Goal: Information Seeking & Learning: Learn about a topic

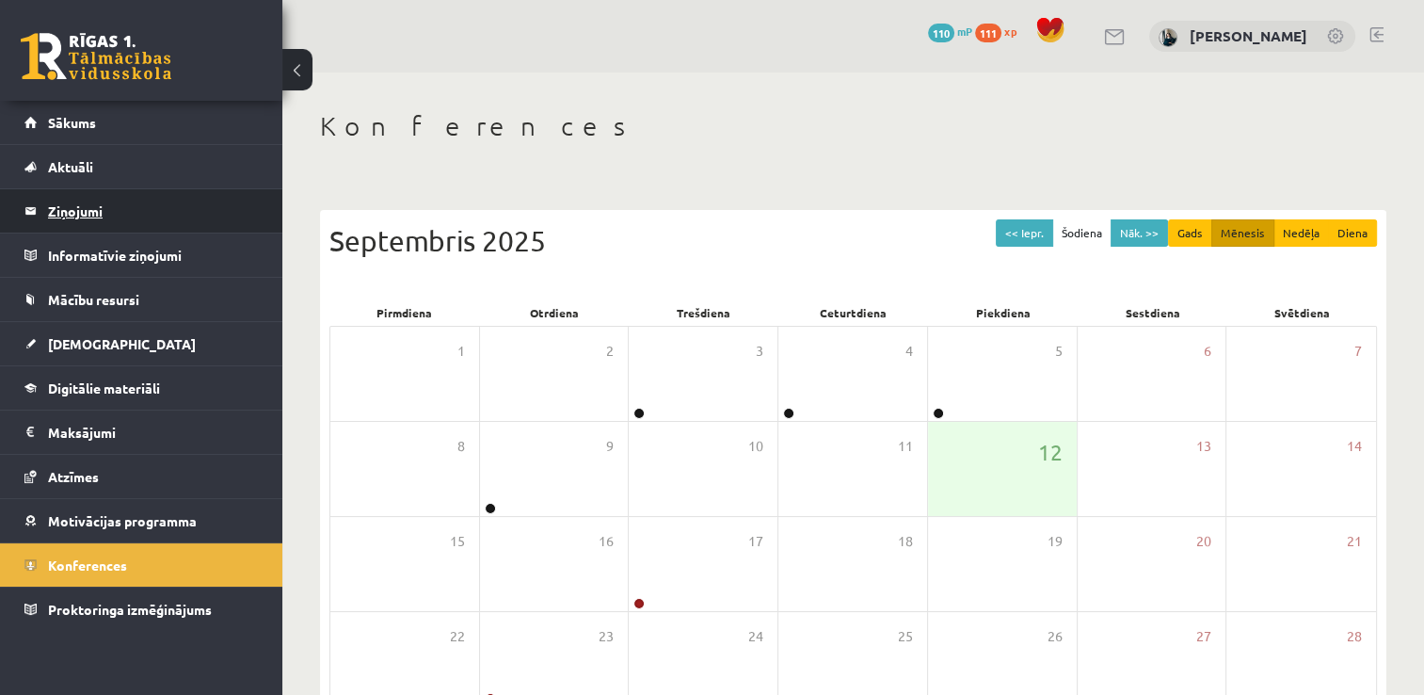
click at [49, 214] on legend "Ziņojumi 0" at bounding box center [153, 210] width 211 height 43
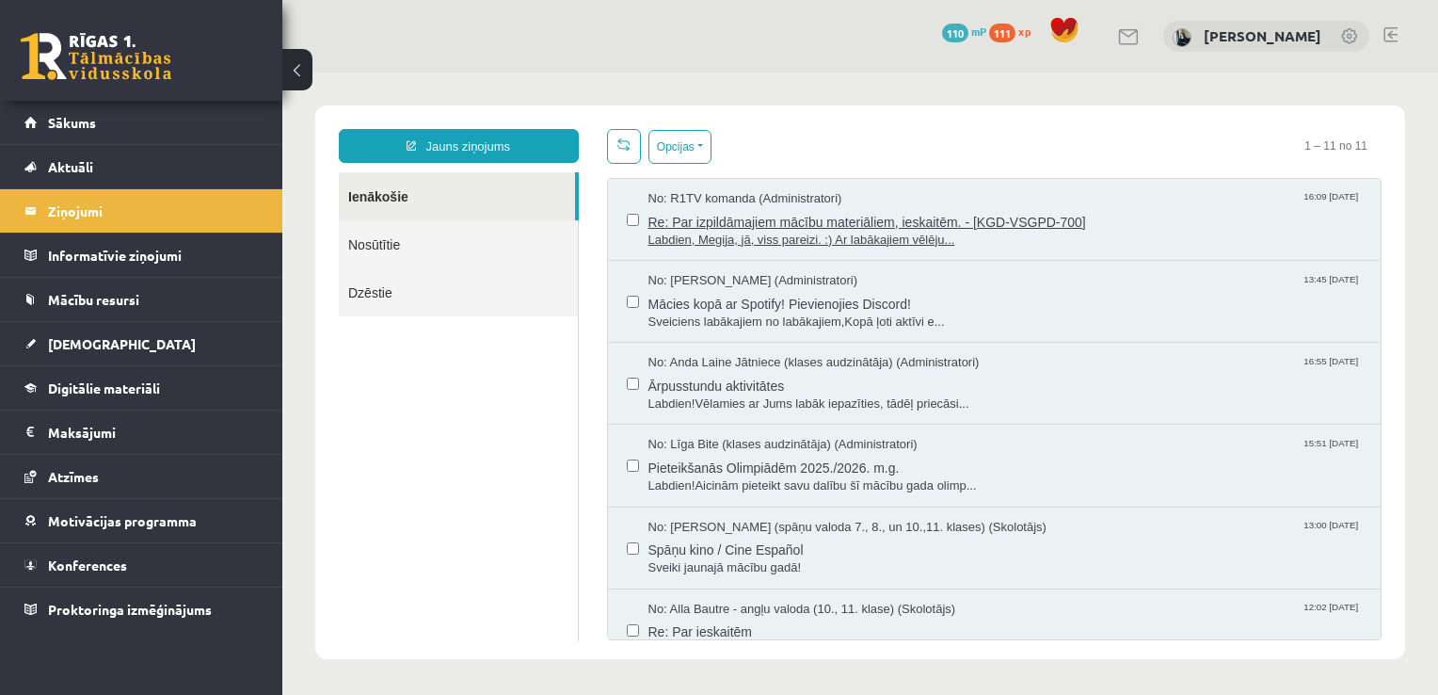
click at [715, 223] on span "Re: Par izpildāmajiem mācību materiāliem, ieskaitēm. - [KGD-VSGPD-700]" at bounding box center [1006, 220] width 714 height 24
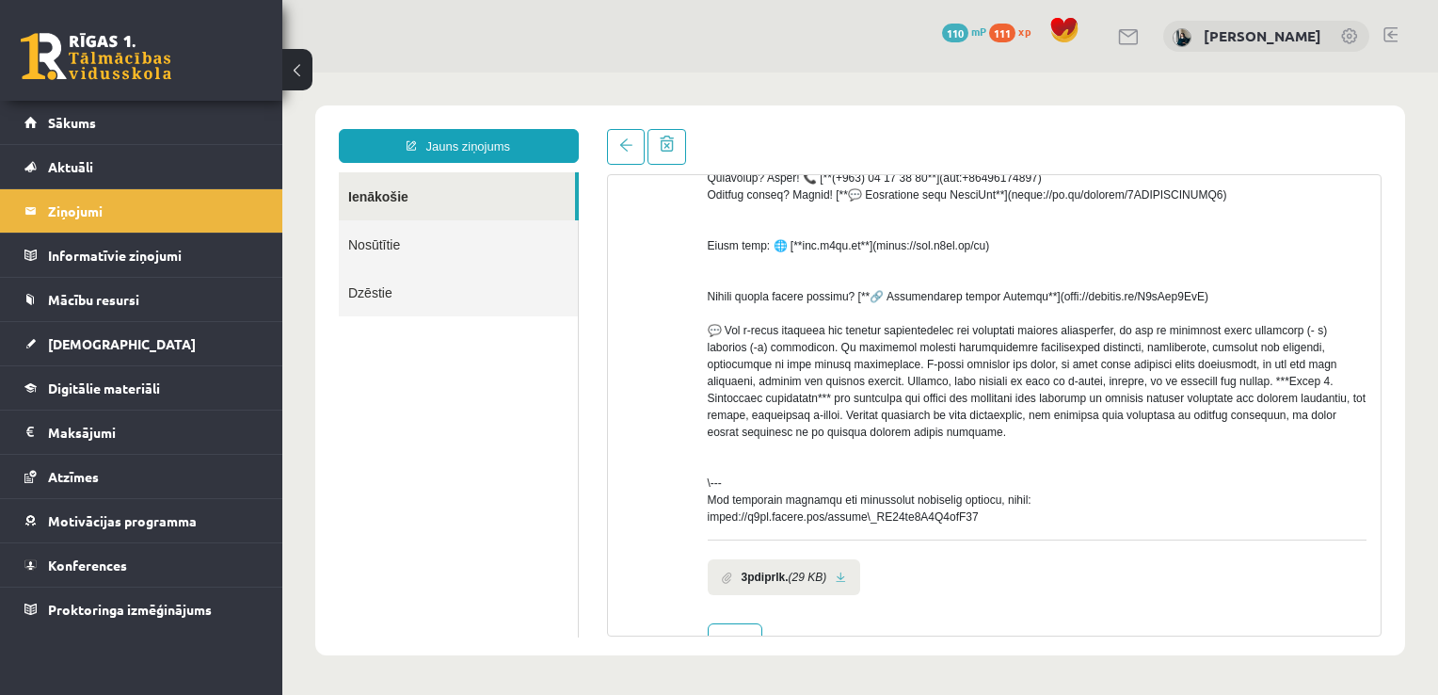
scroll to position [634, 0]
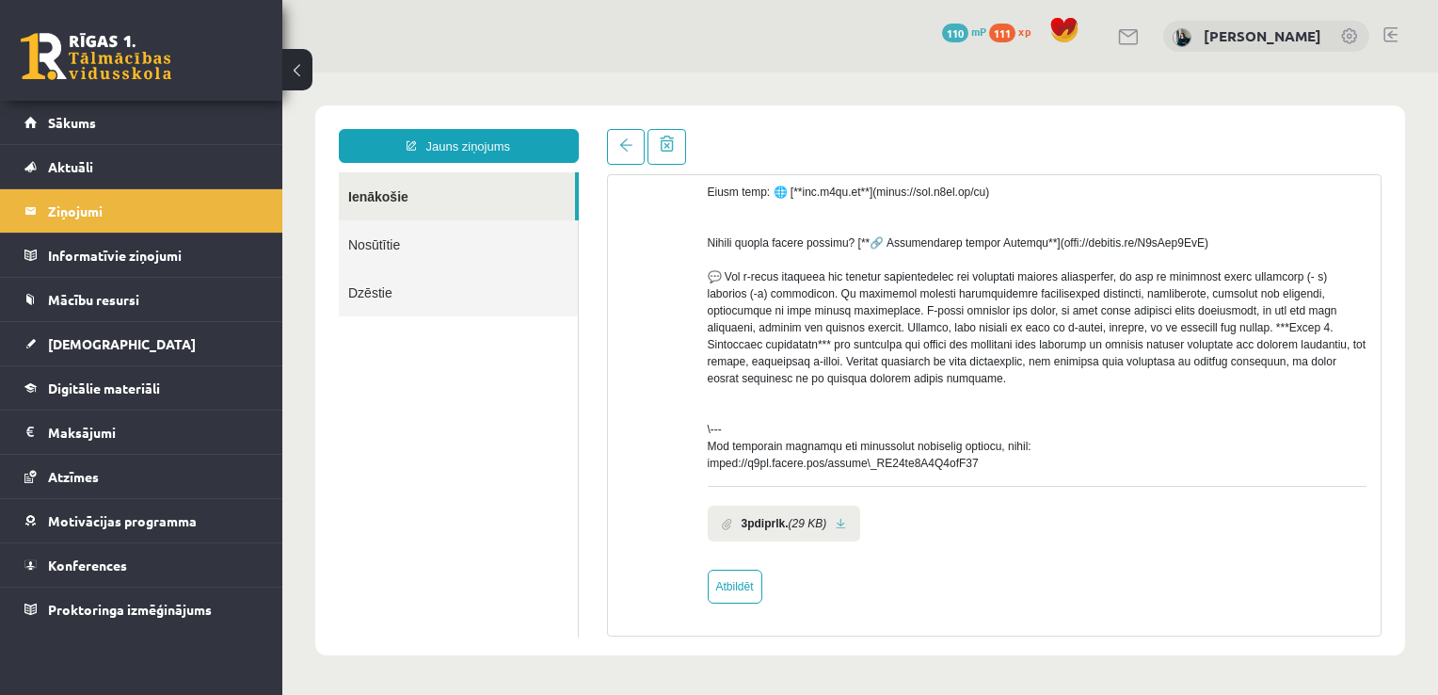
click at [749, 514] on li "3pdiprlk. (29 KB)" at bounding box center [784, 523] width 153 height 36
click at [763, 529] on b "3pdiprlk." at bounding box center [765, 523] width 47 height 17
click at [836, 525] on link at bounding box center [841, 524] width 10 height 12
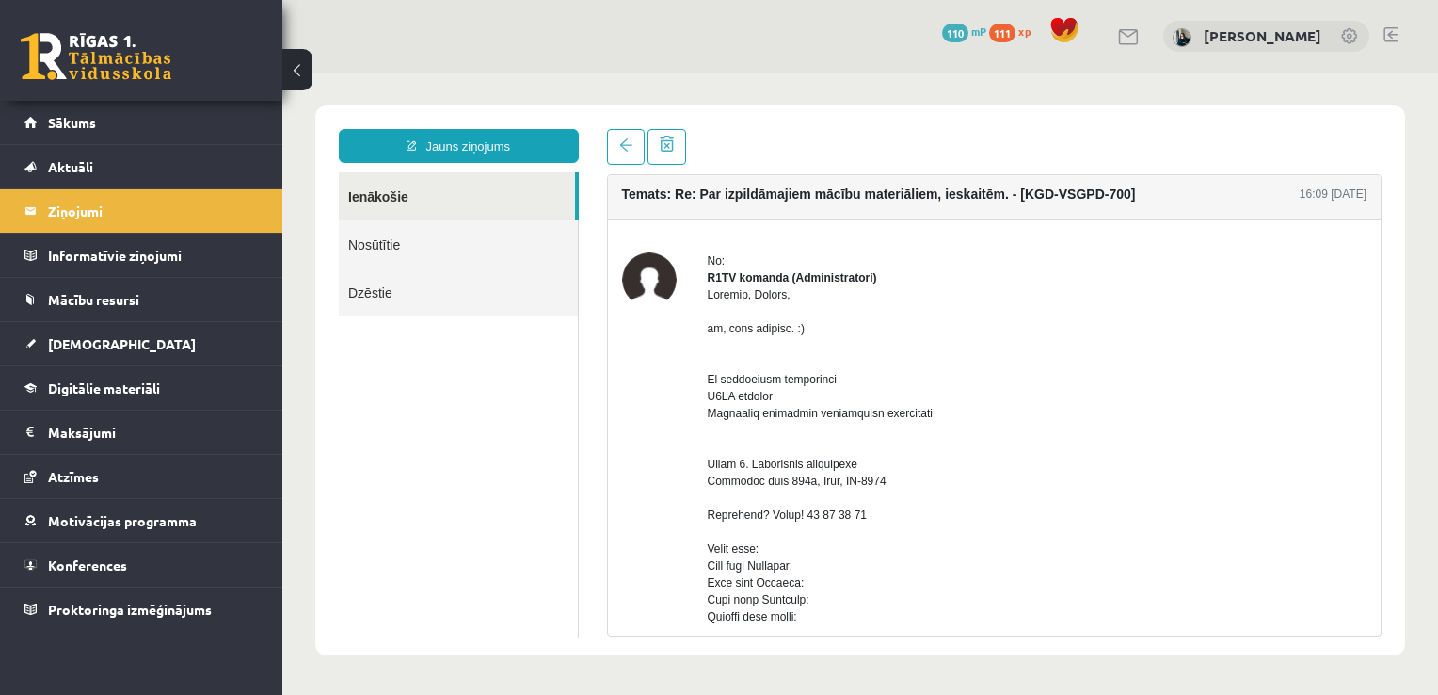
scroll to position [0, 0]
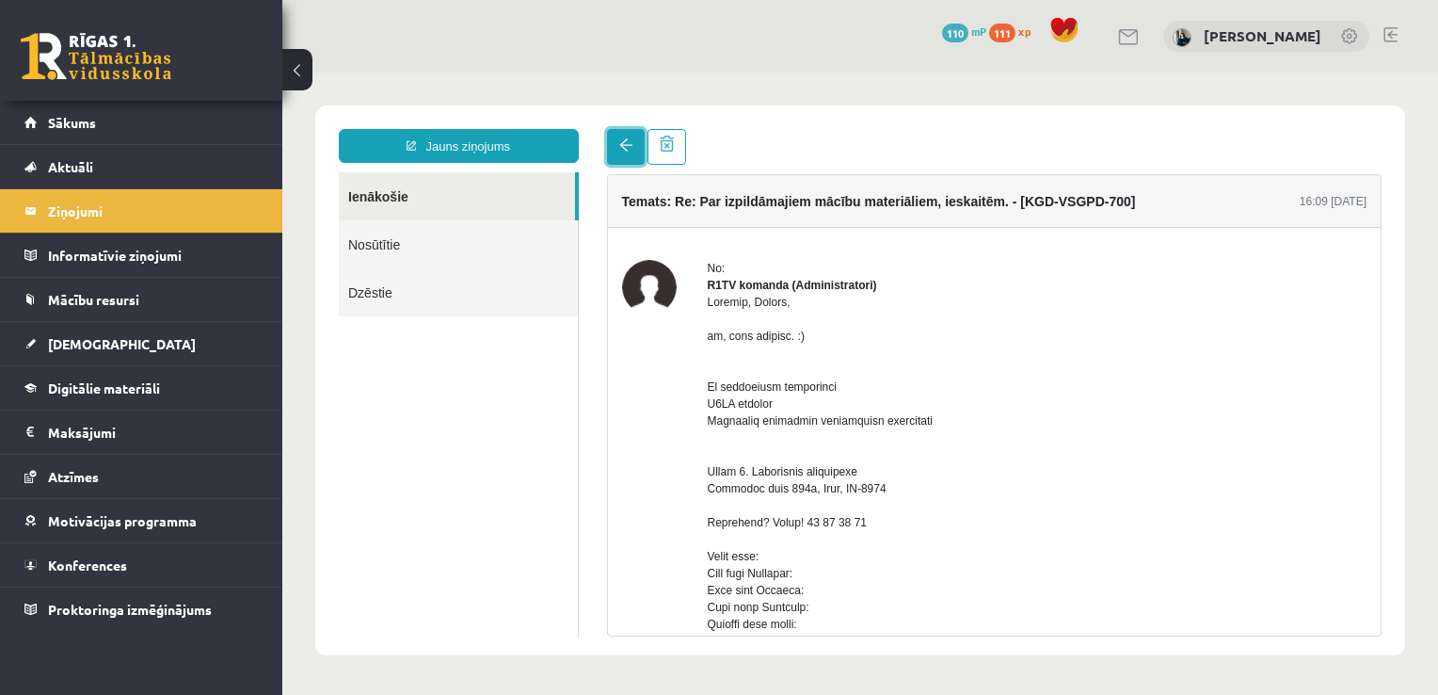
click at [640, 156] on link at bounding box center [626, 147] width 38 height 36
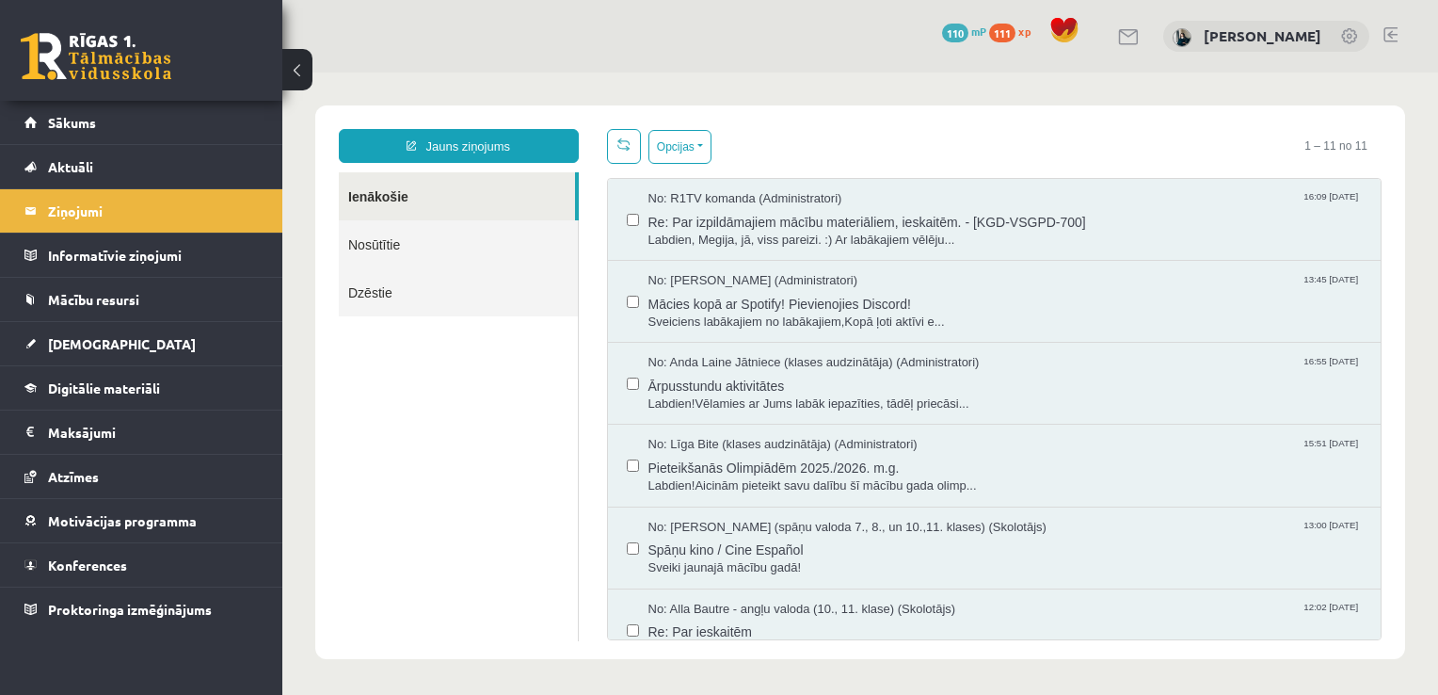
click at [81, 87] on div "0 Dāvanas 110 mP 111 xp" at bounding box center [141, 50] width 282 height 101
click at [79, 117] on span "Sākums" at bounding box center [72, 122] width 48 height 17
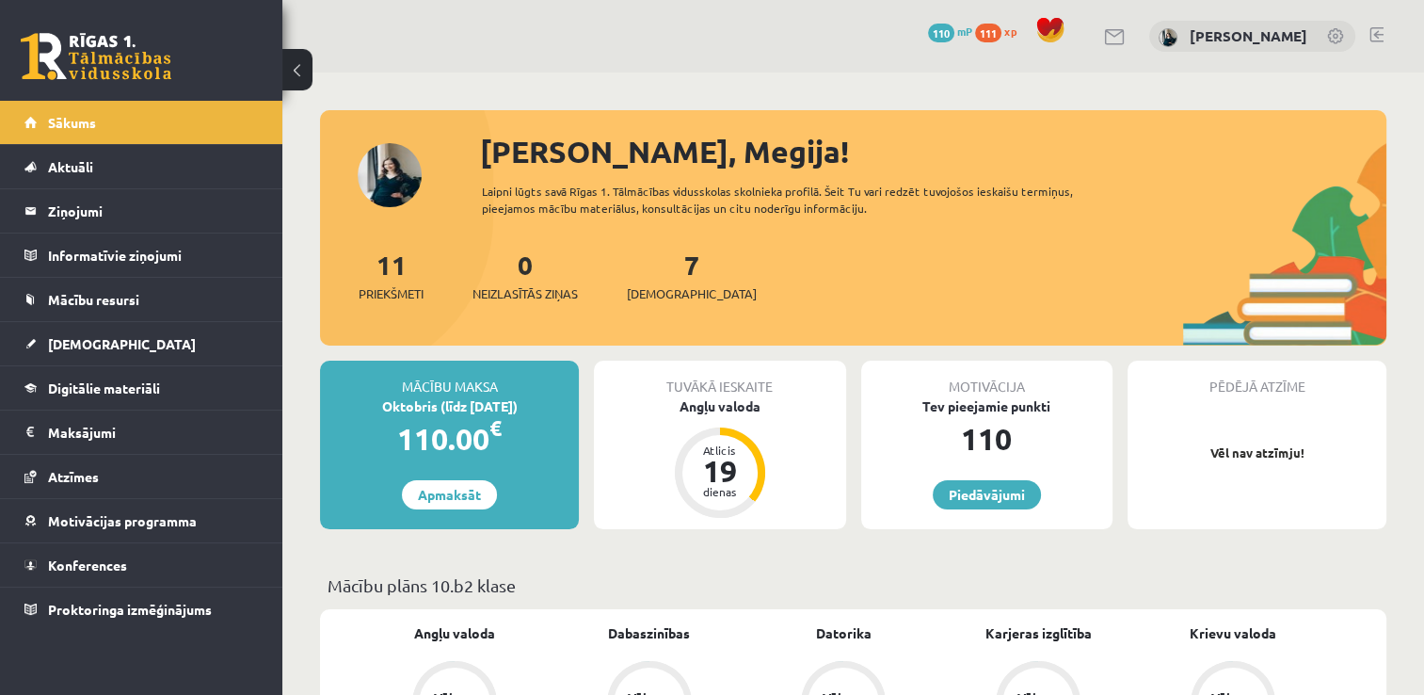
click at [79, 117] on span "Sākums" at bounding box center [72, 122] width 48 height 17
click at [602, 604] on div "Mācību plāns 10.b2 klase" at bounding box center [853, 590] width 1067 height 37
click at [90, 350] on link "[DEMOGRAPHIC_DATA]" at bounding box center [141, 343] width 234 height 43
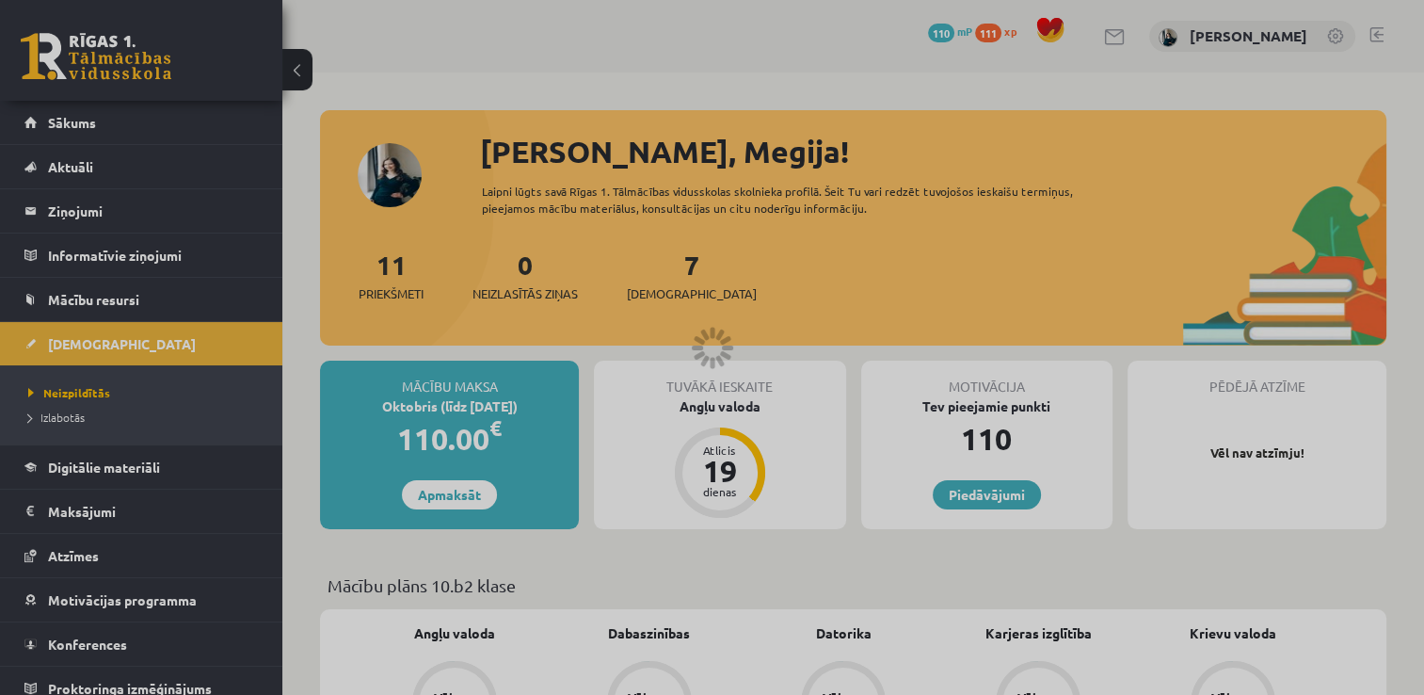
click at [112, 474] on link "Digitālie materiāli" at bounding box center [141, 466] width 234 height 43
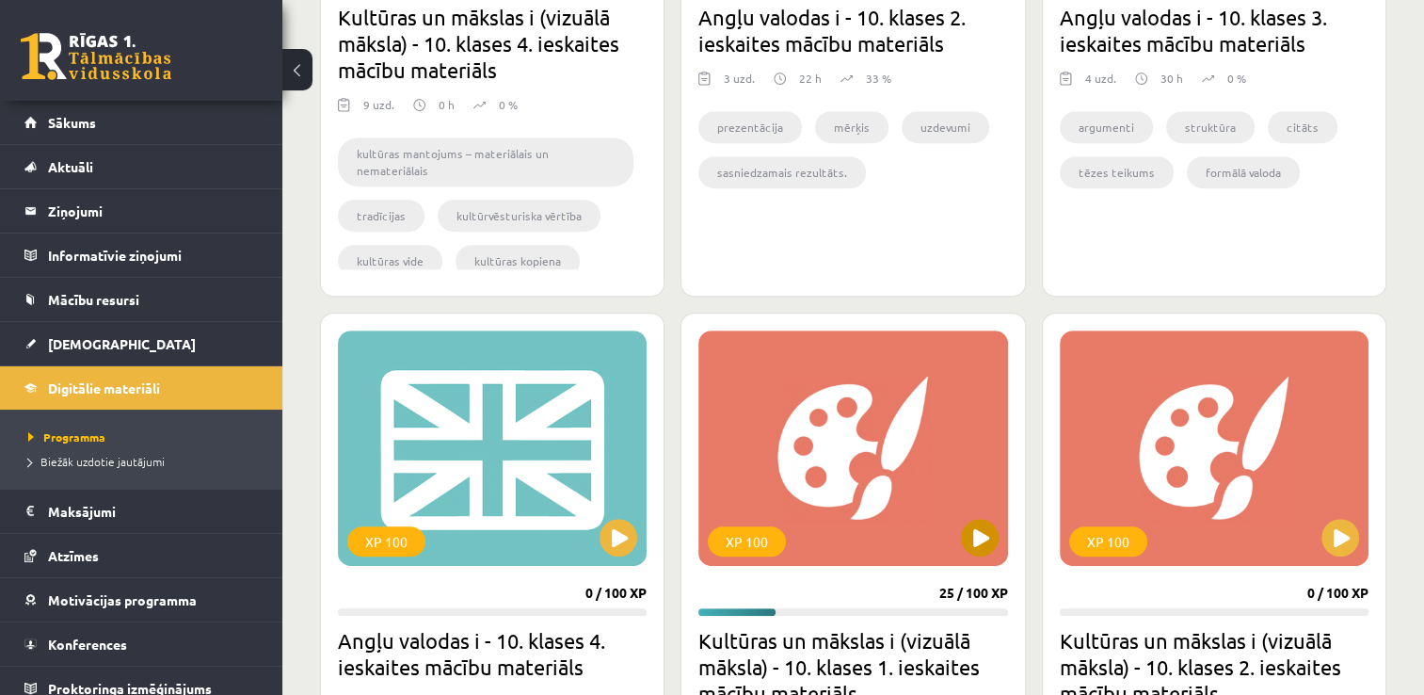
scroll to position [188, 0]
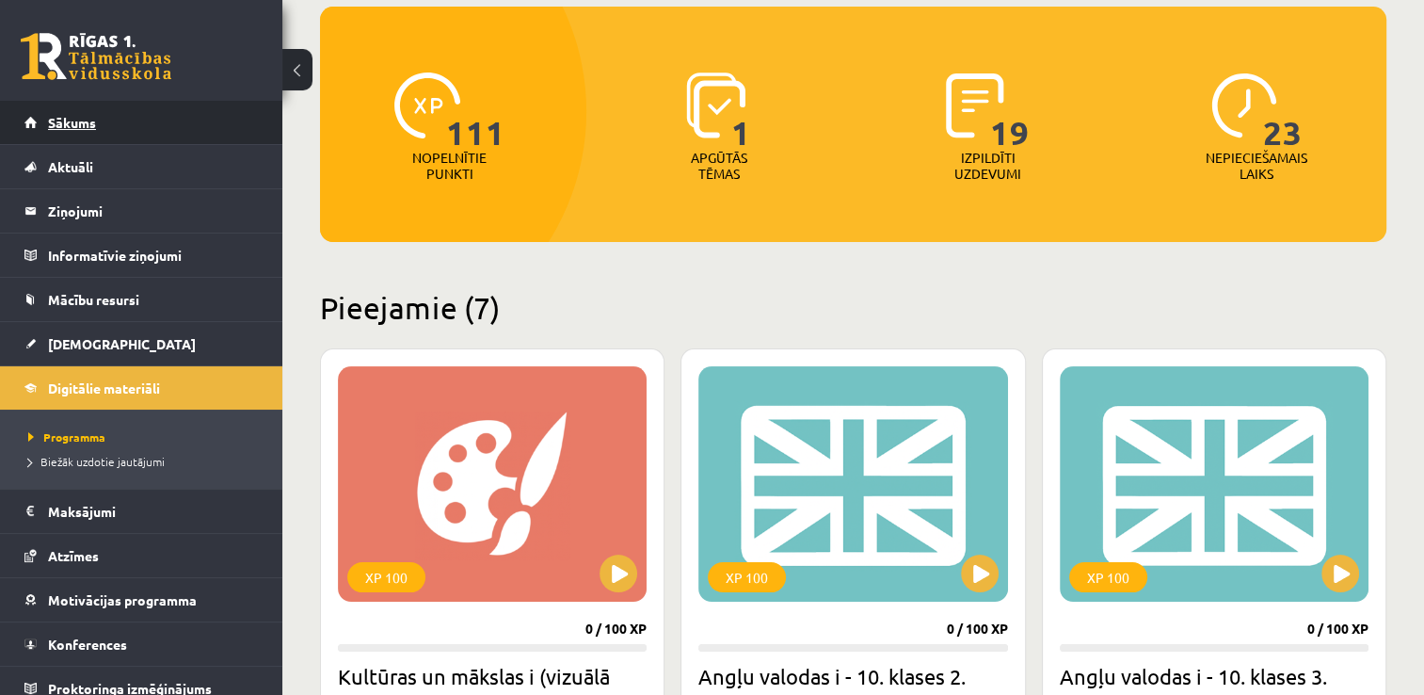
click at [58, 126] on span "Sākums" at bounding box center [72, 122] width 48 height 17
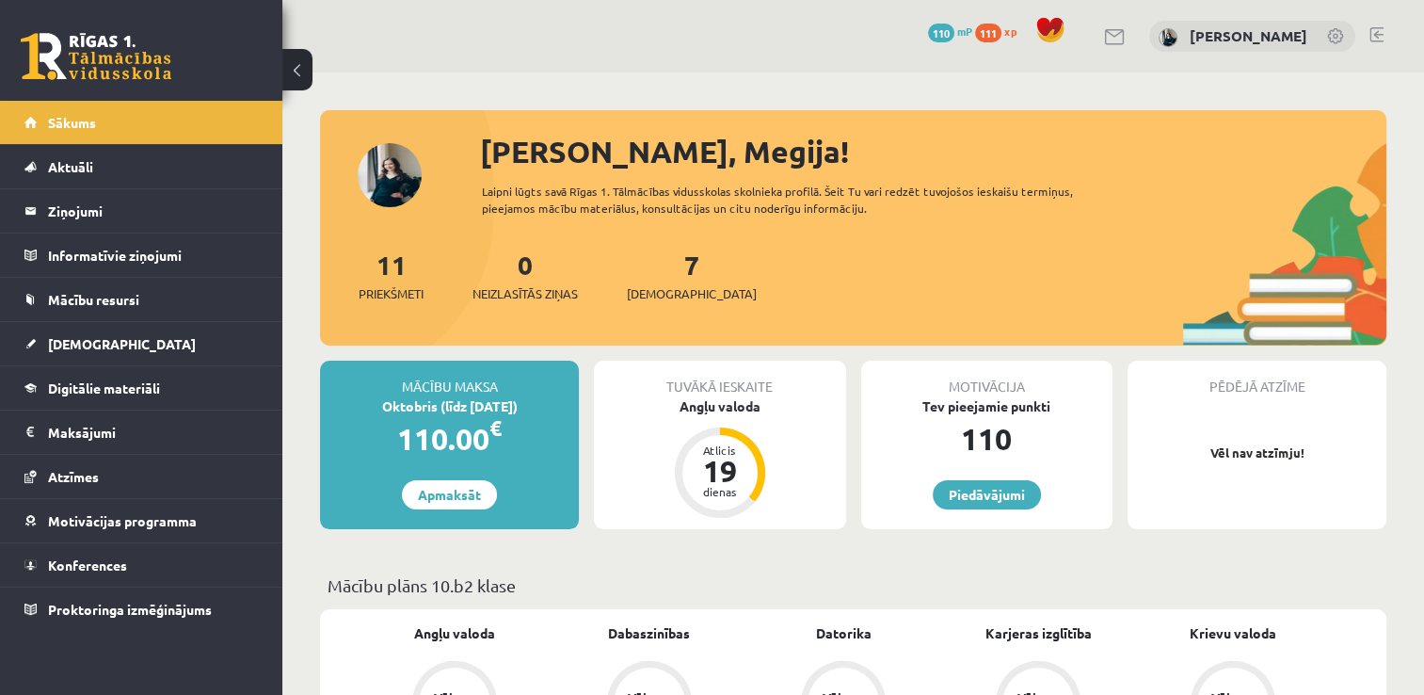
drag, startPoint x: 0, startPoint y: 0, endPoint x: 813, endPoint y: 454, distance: 931.3
click at [906, 475] on div "Motivācija Tev pieejamie punkti 110 Piedāvājumi" at bounding box center [986, 445] width 251 height 168
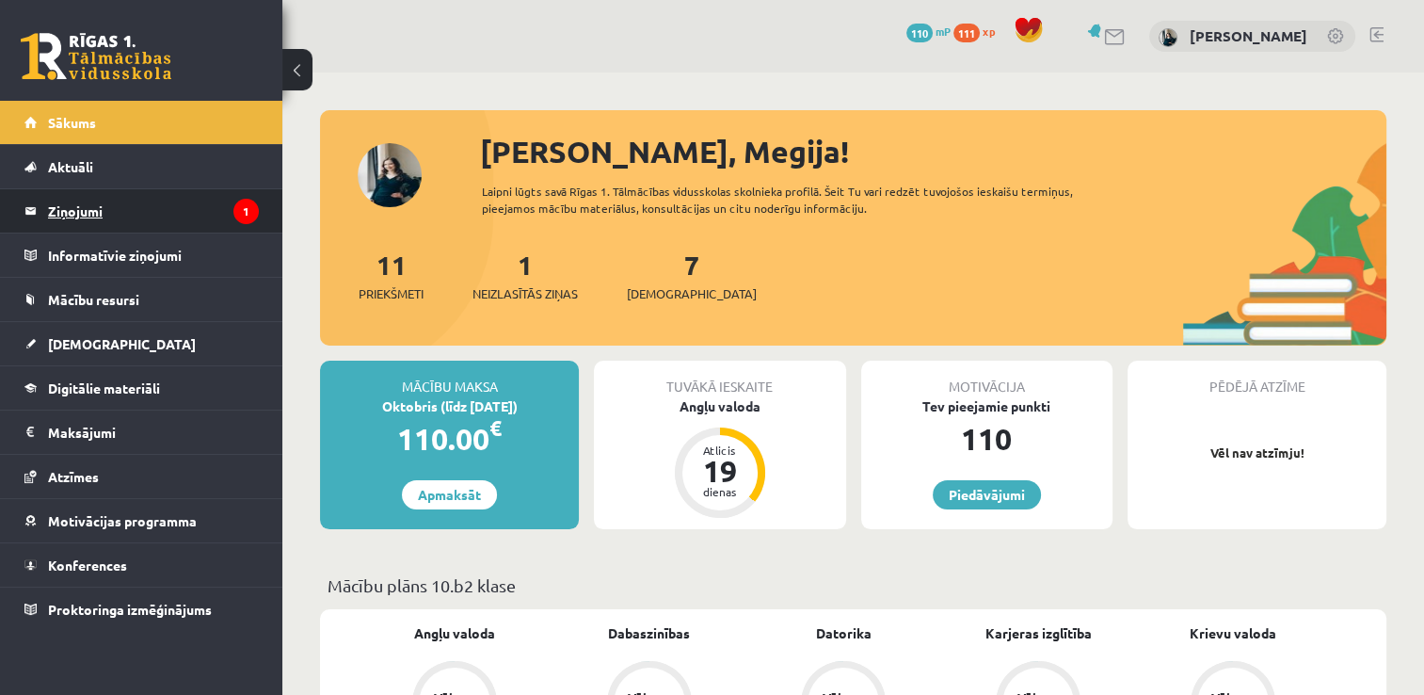
click at [75, 212] on legend "Ziņojumi 1" at bounding box center [153, 210] width 211 height 43
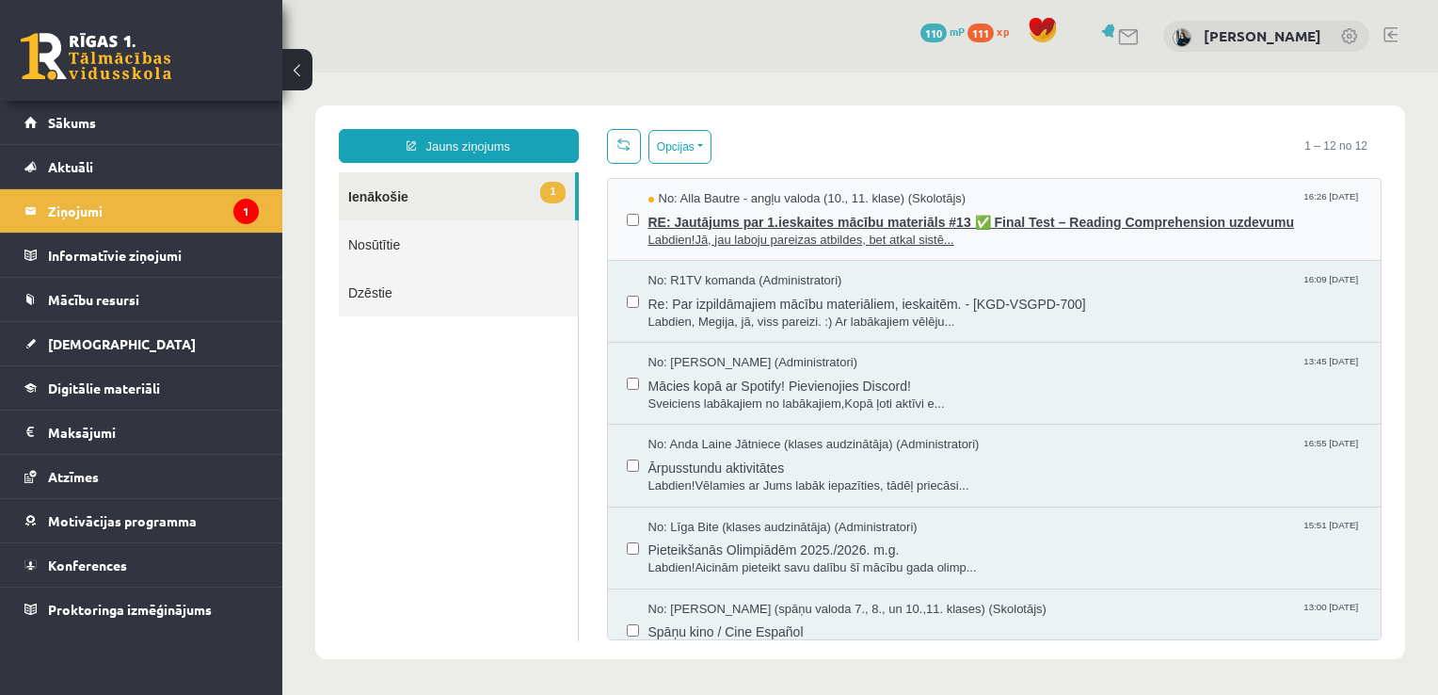
click at [713, 220] on span "RE: Jautājums par 1.ieskaites mācību materiāls #13 ✅ Final Test – Reading Compr…" at bounding box center [1006, 220] width 714 height 24
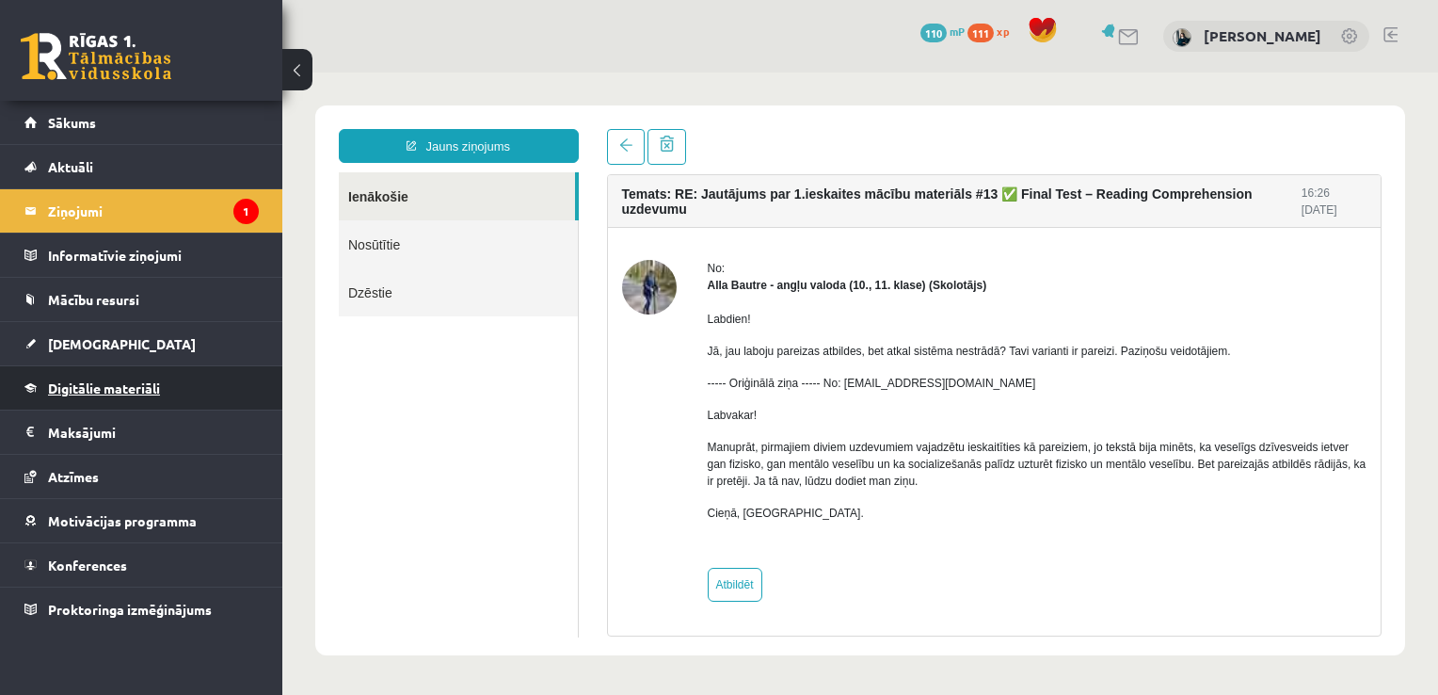
click at [124, 386] on span "Digitālie materiāli" at bounding box center [104, 387] width 112 height 17
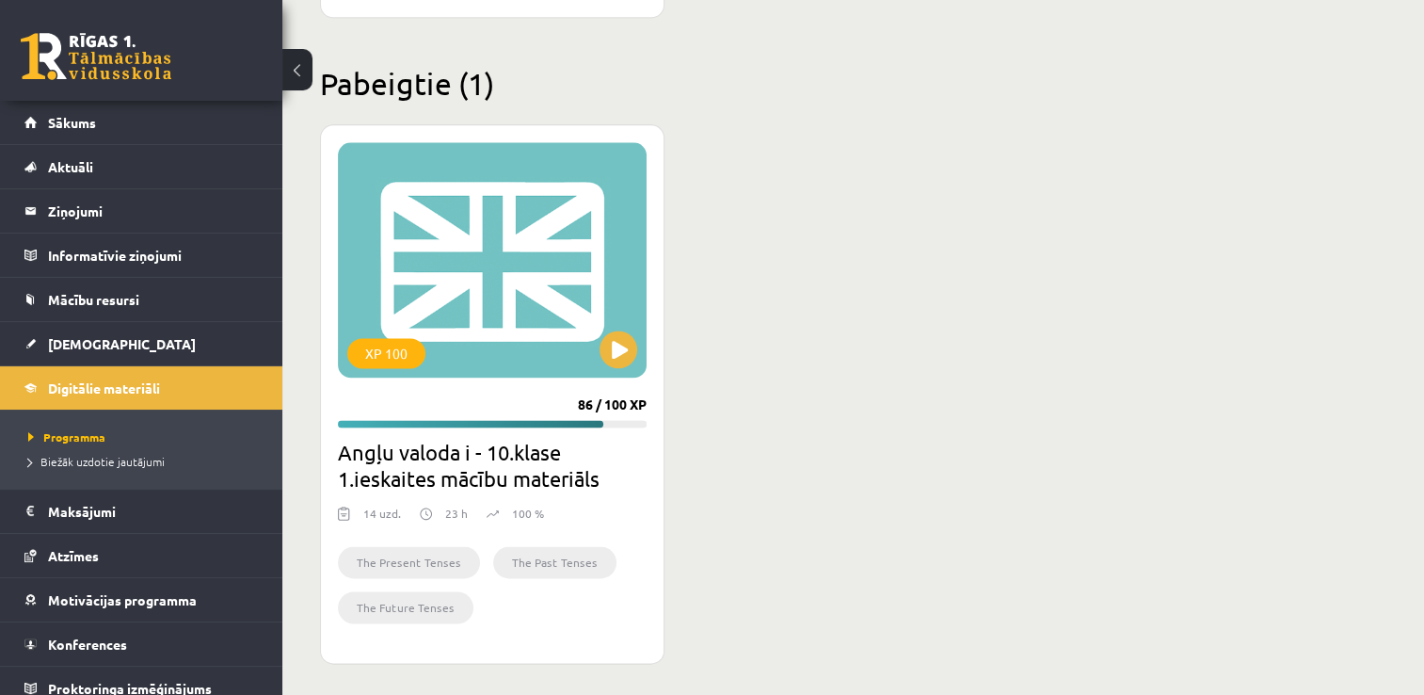
scroll to position [2376, 0]
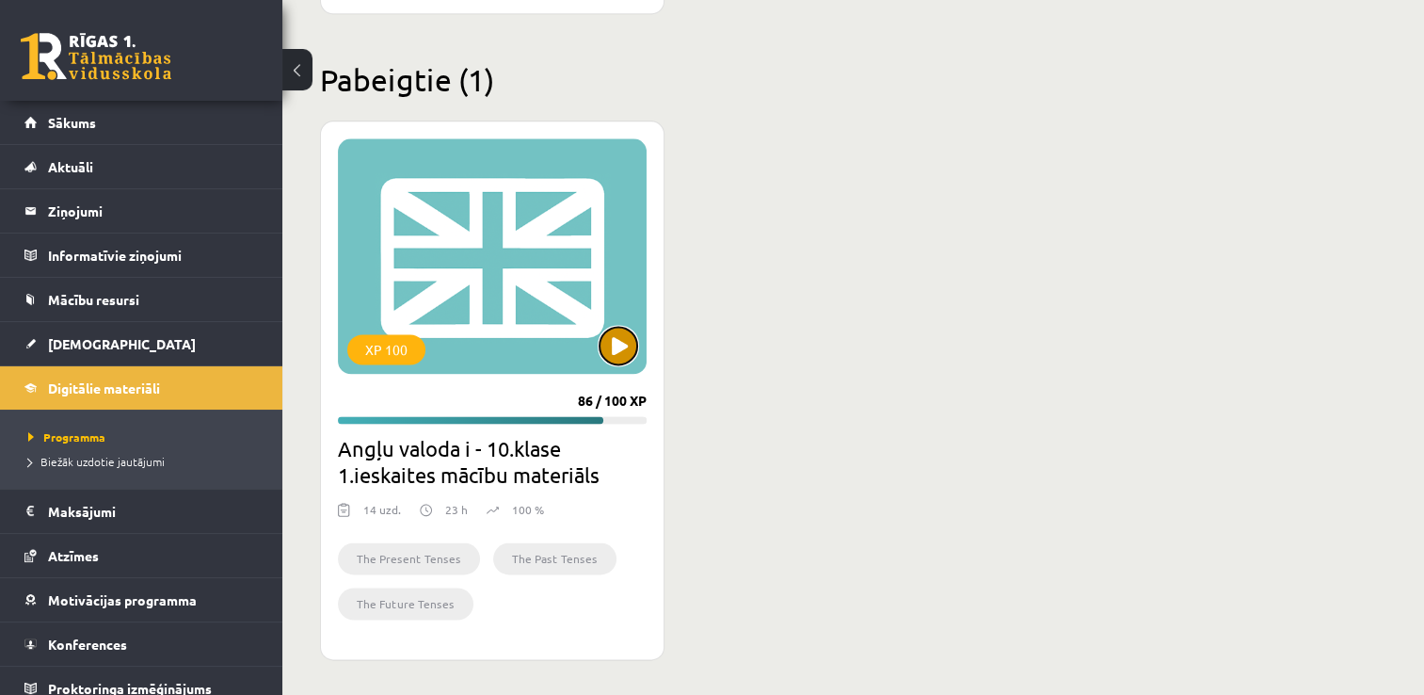
click at [618, 330] on button at bounding box center [619, 346] width 38 height 38
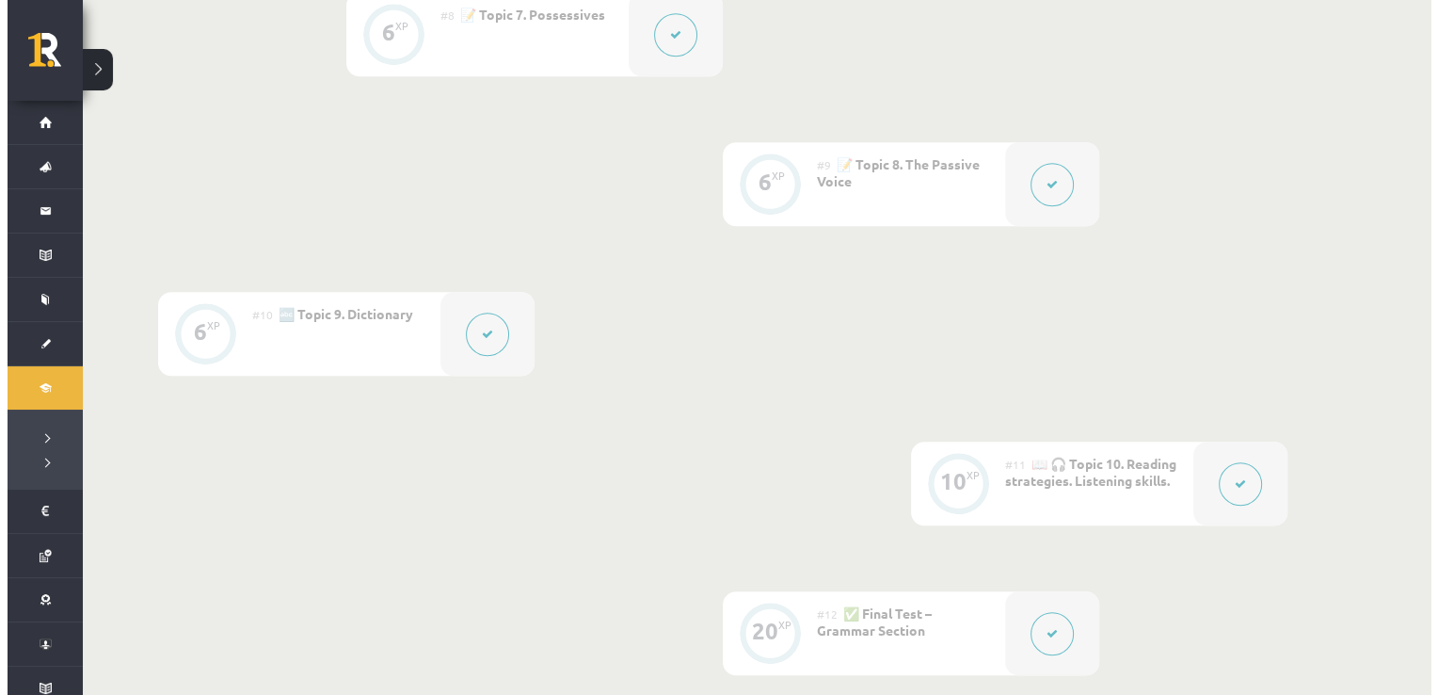
scroll to position [1694, 0]
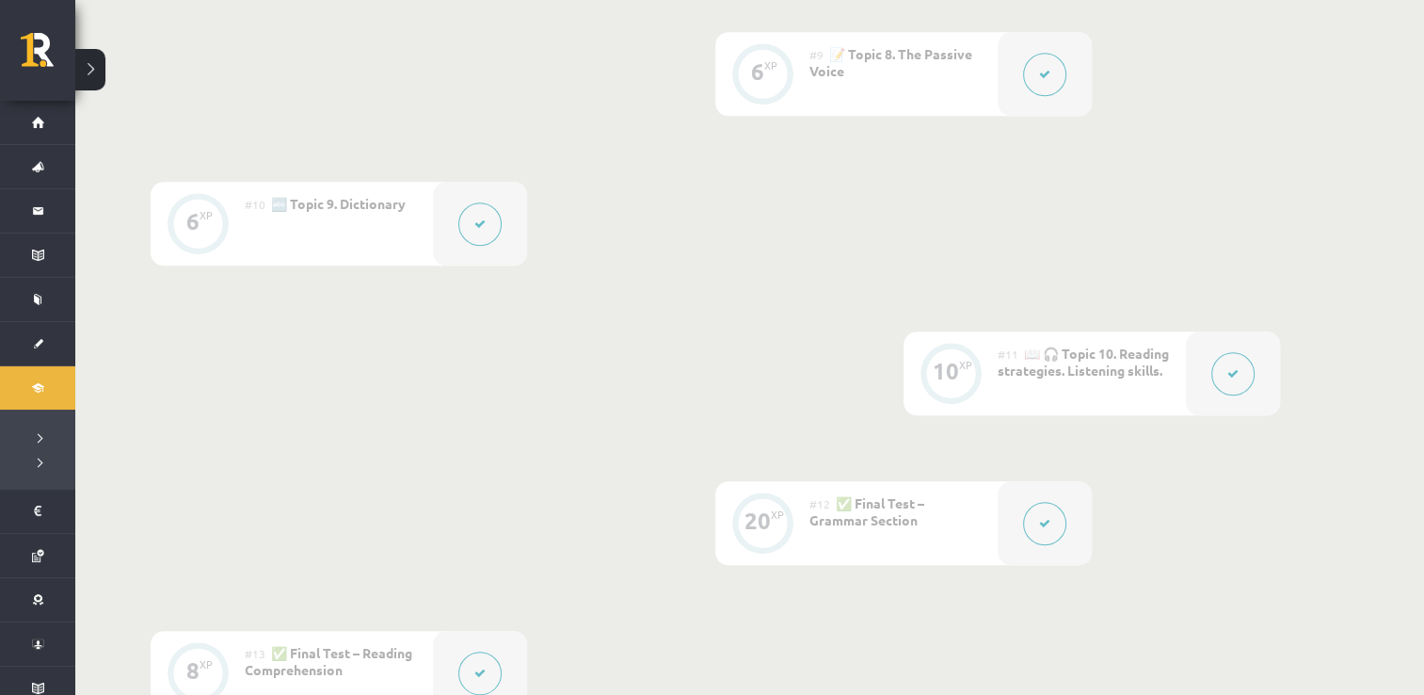
click at [1259, 373] on div at bounding box center [1233, 373] width 94 height 84
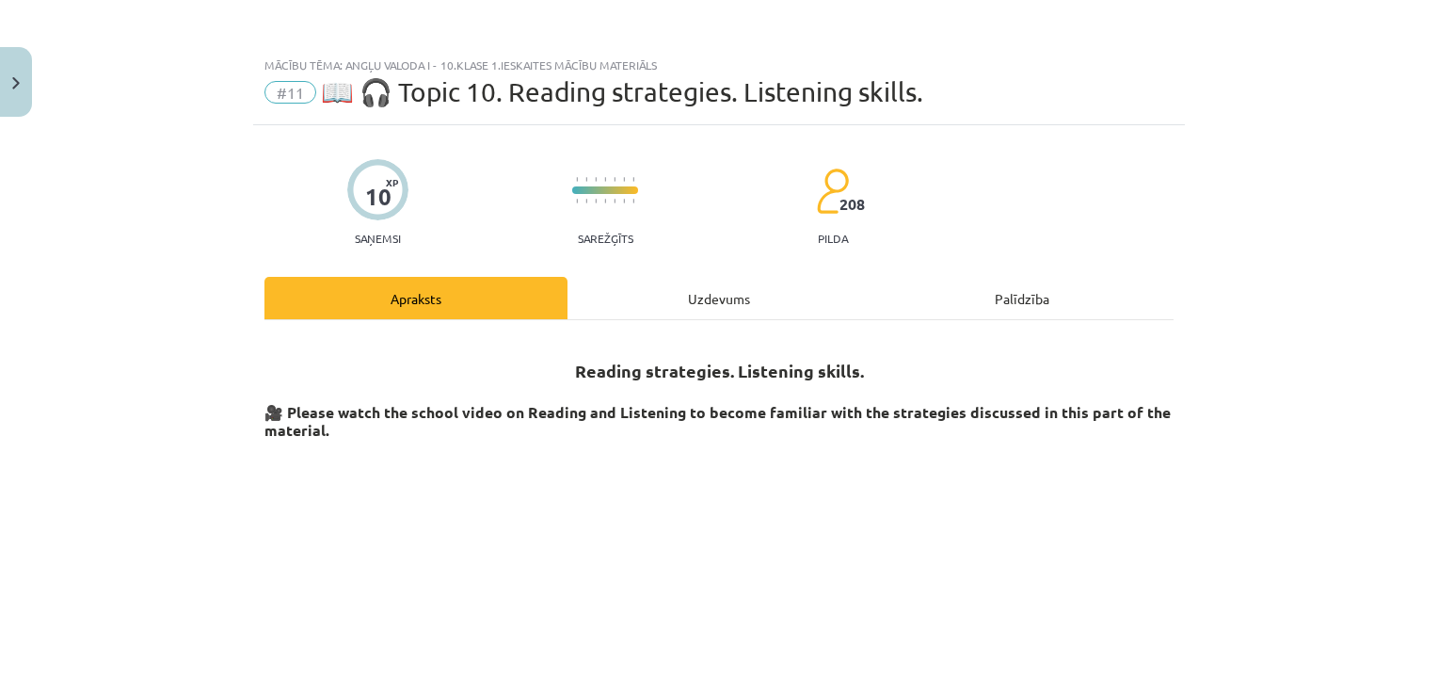
click at [744, 300] on div "Uzdevums" at bounding box center [719, 298] width 303 height 42
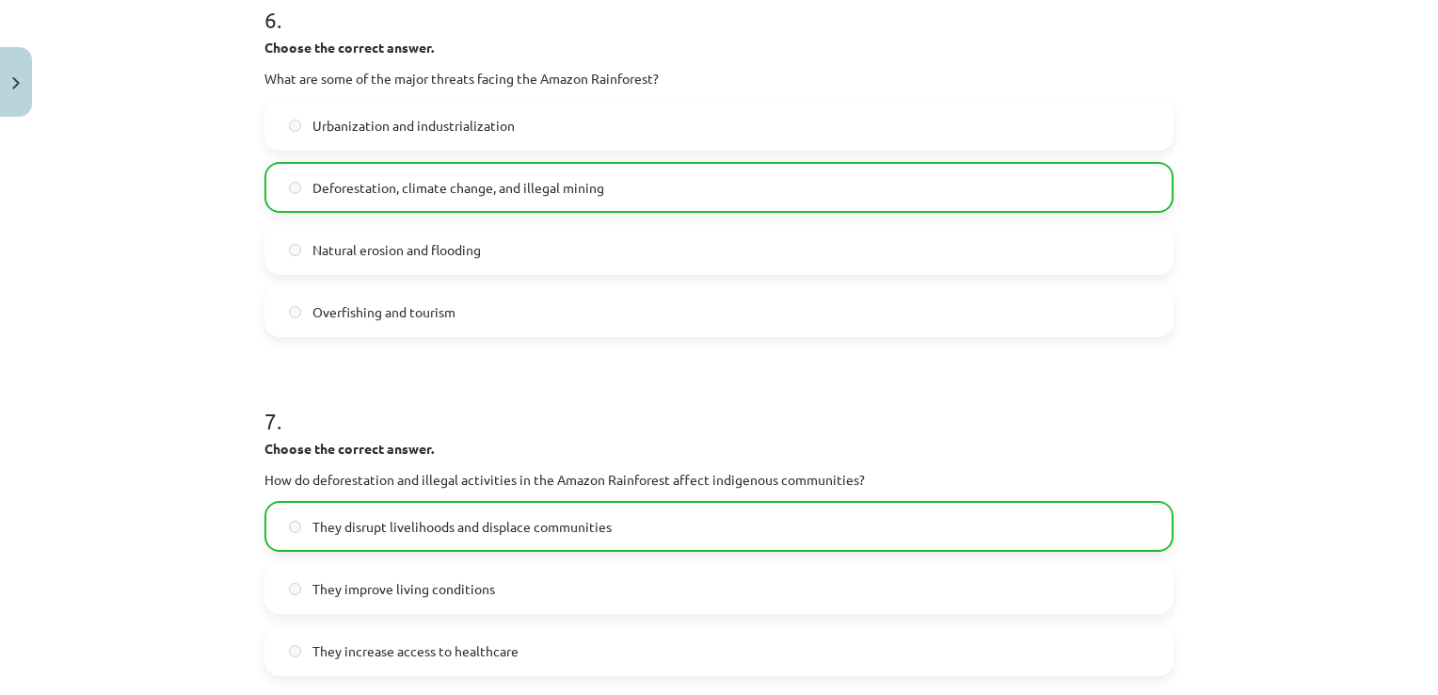
scroll to position [2229, 0]
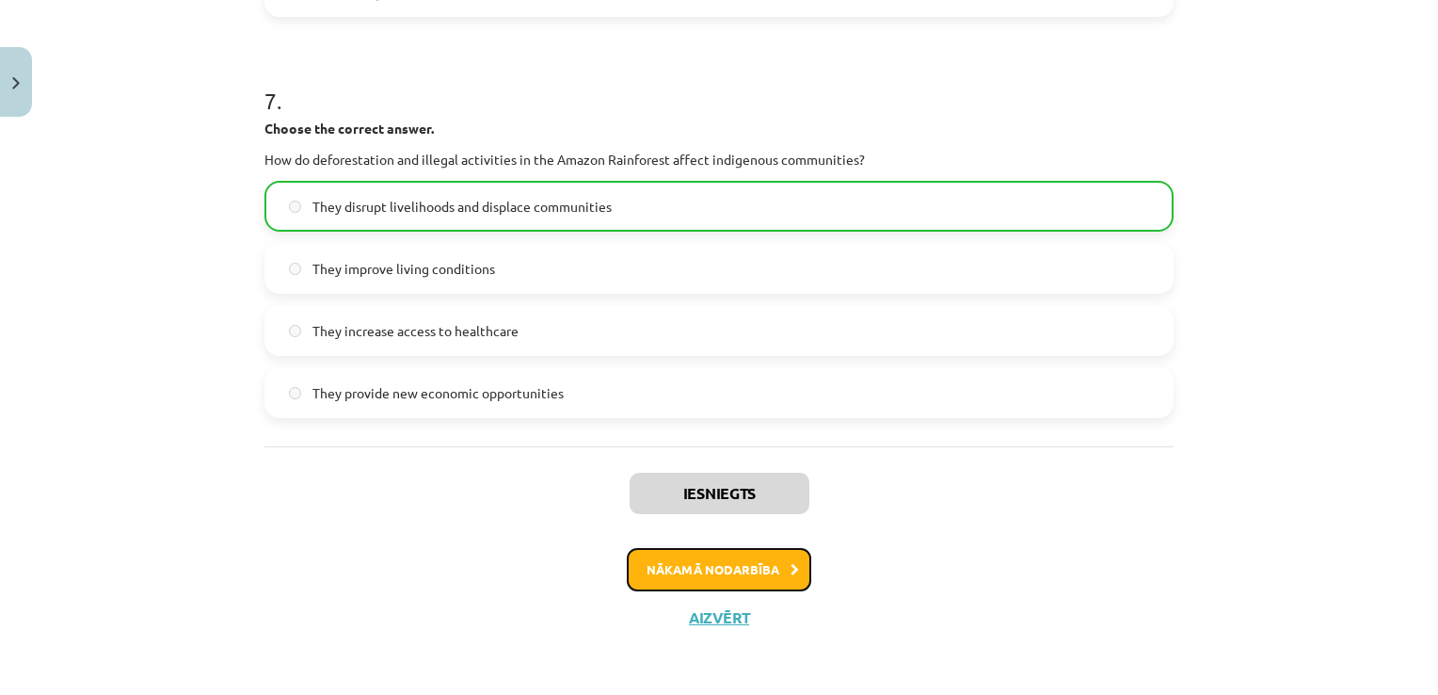
click at [730, 569] on button "Nākamā nodarbība" at bounding box center [719, 569] width 184 height 43
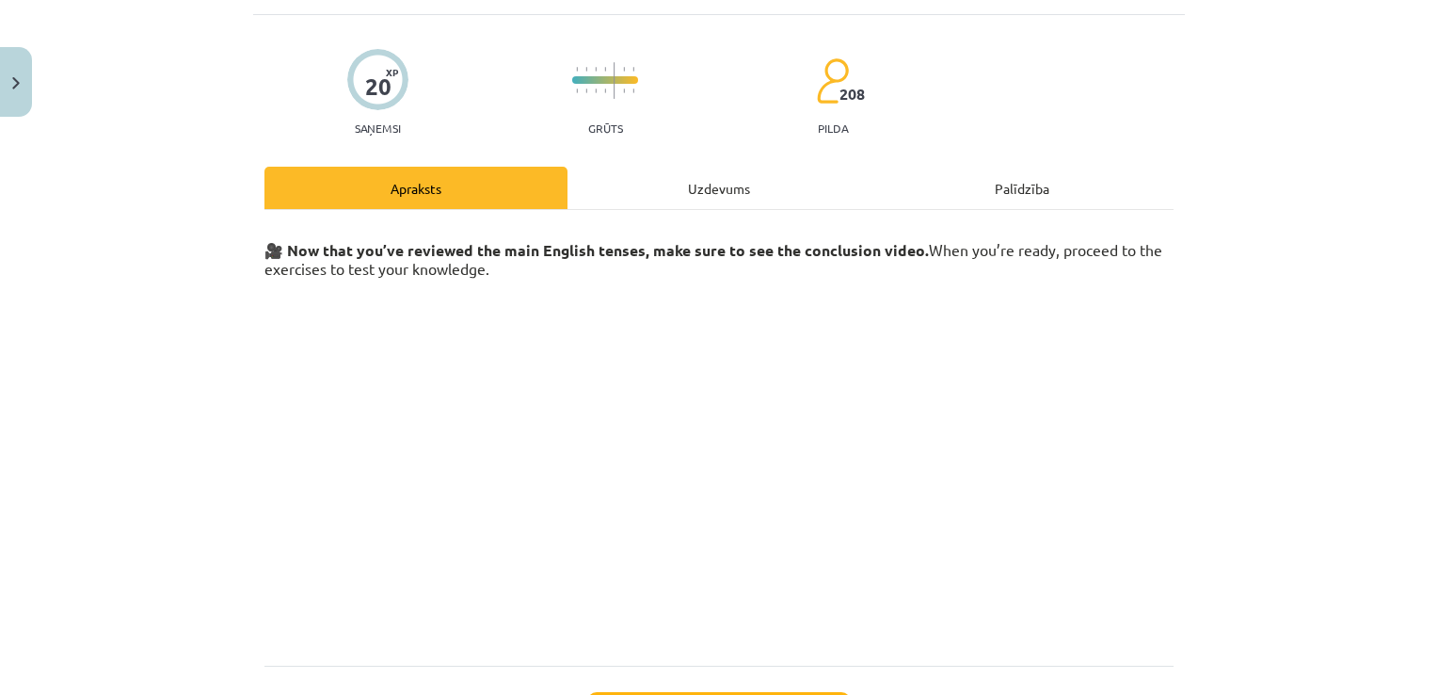
scroll to position [47, 0]
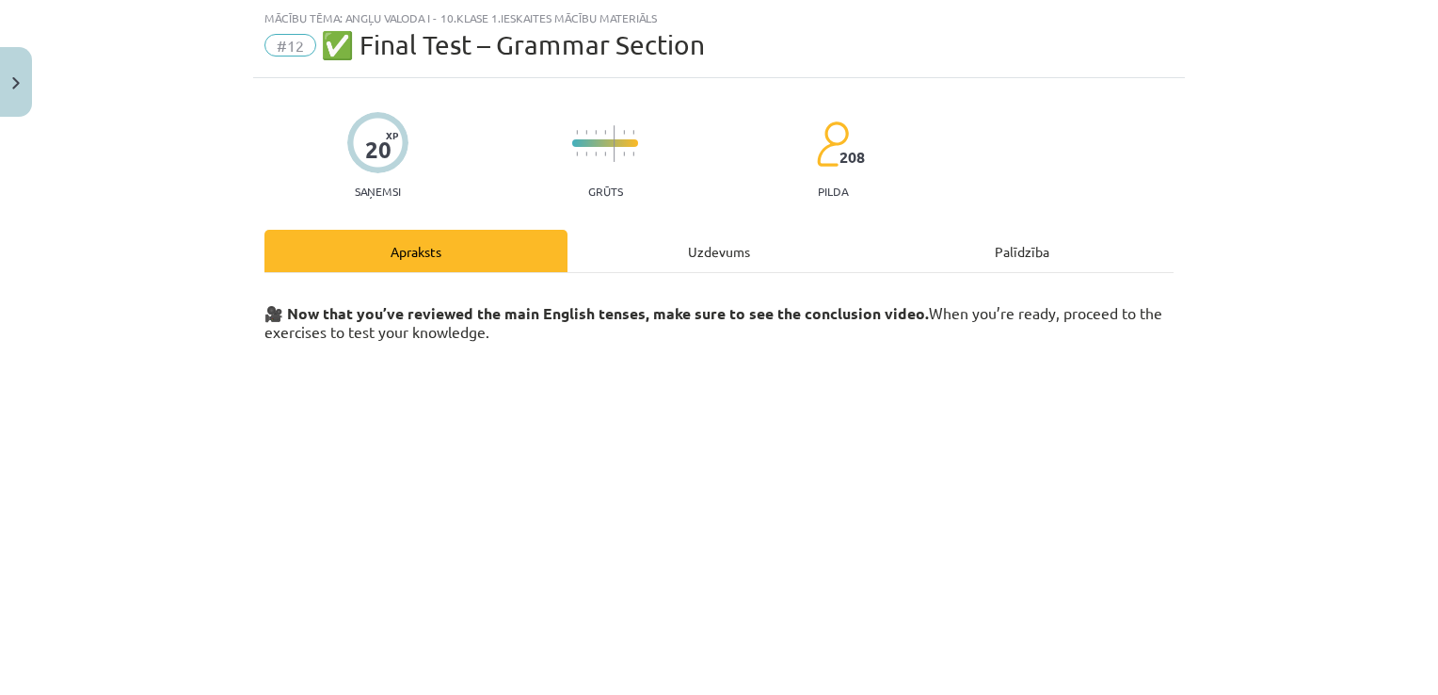
click at [715, 279] on div "🎥 Now that you’ve reviewed the main English tenses, make sure to see the conclu…" at bounding box center [719, 501] width 909 height 456
click at [695, 253] on div "Uzdevums" at bounding box center [719, 251] width 303 height 42
select select "*******"
select select "**********"
select select "***"
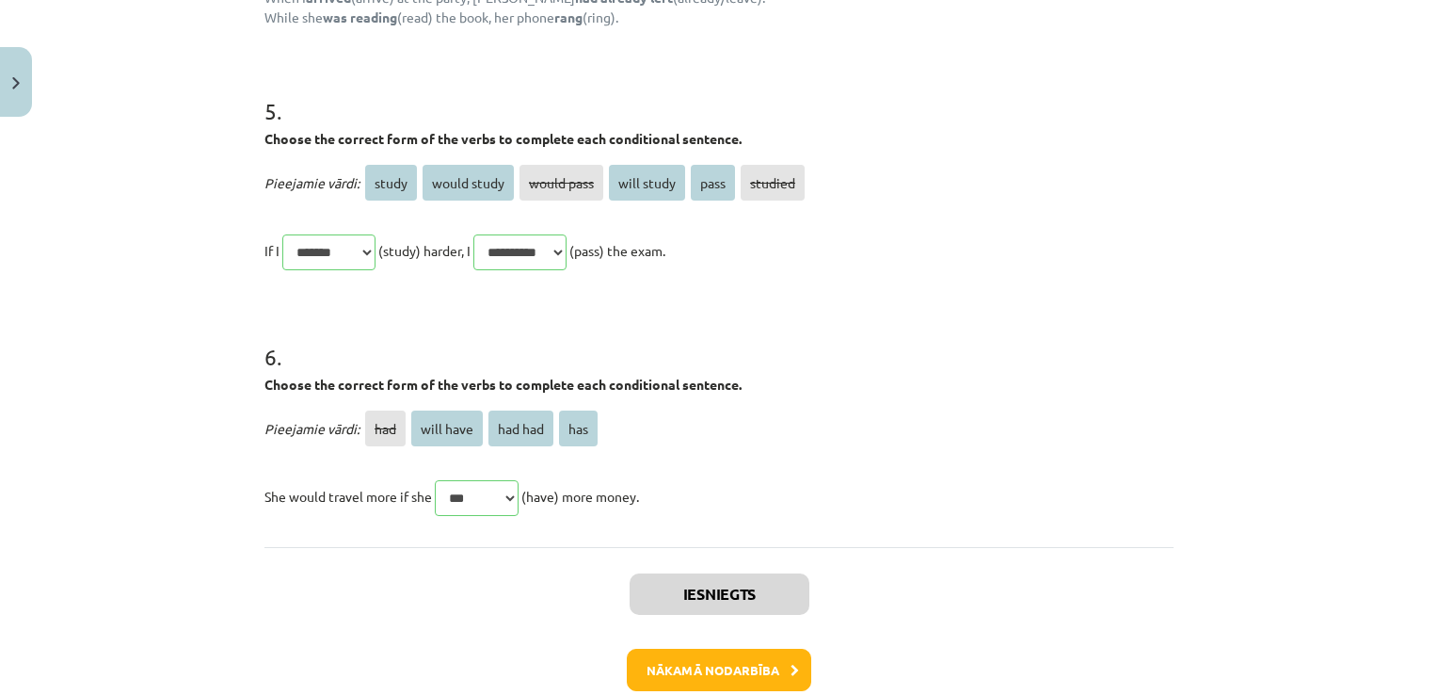
scroll to position [1951, 0]
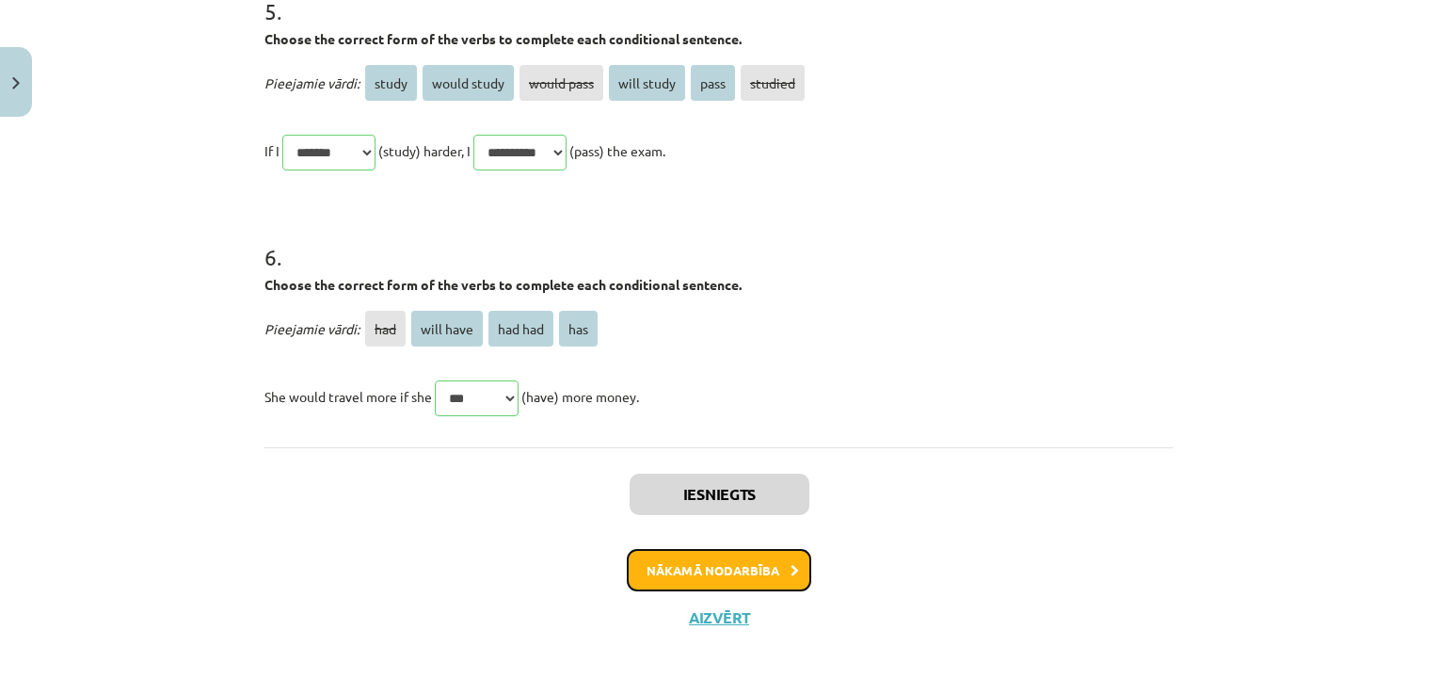
click at [756, 570] on button "Nākamā nodarbība" at bounding box center [719, 570] width 184 height 43
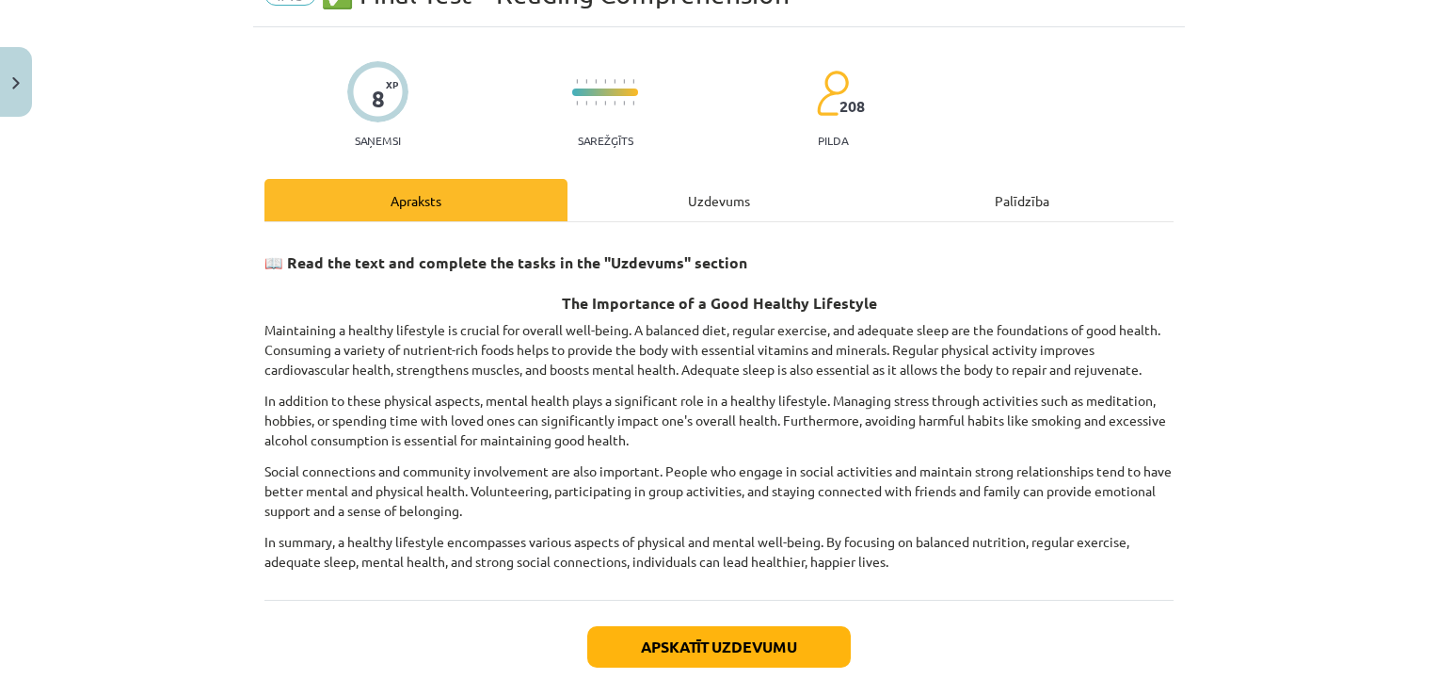
scroll to position [249, 0]
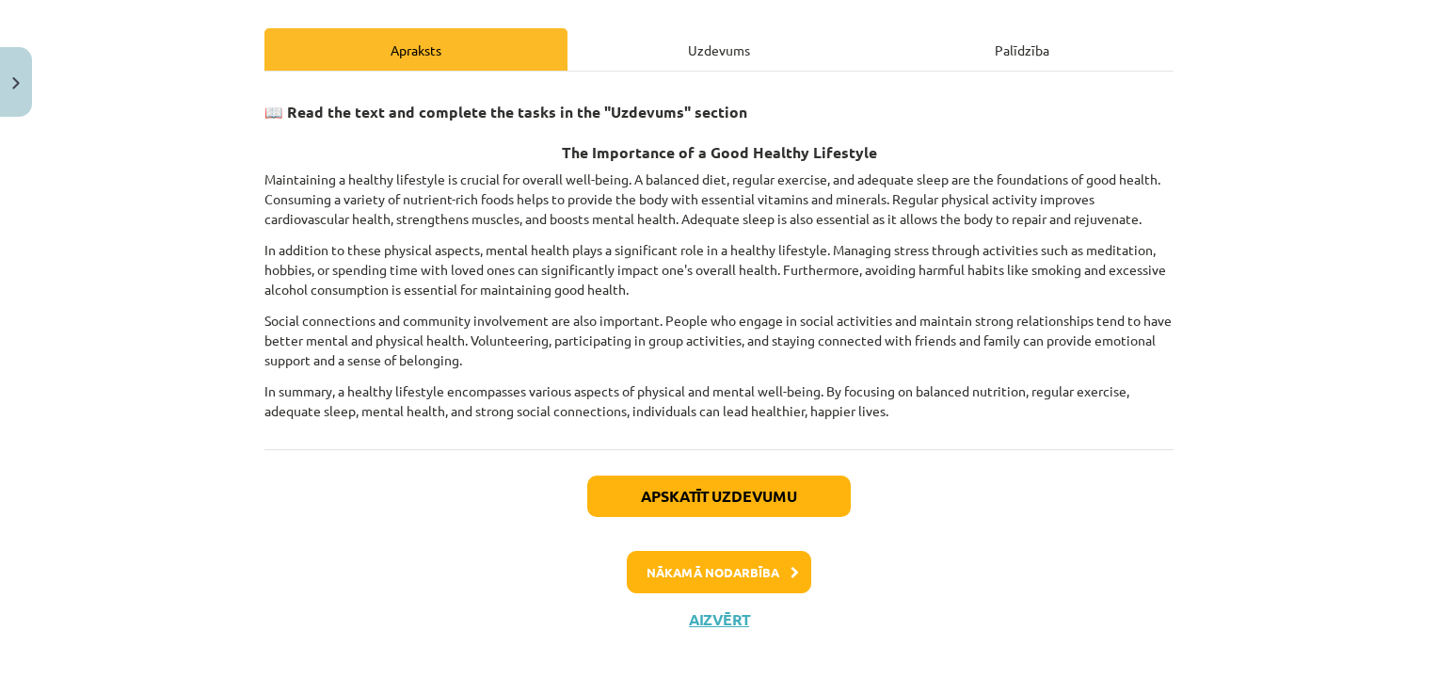
click at [700, 58] on div "Uzdevums" at bounding box center [719, 49] width 303 height 42
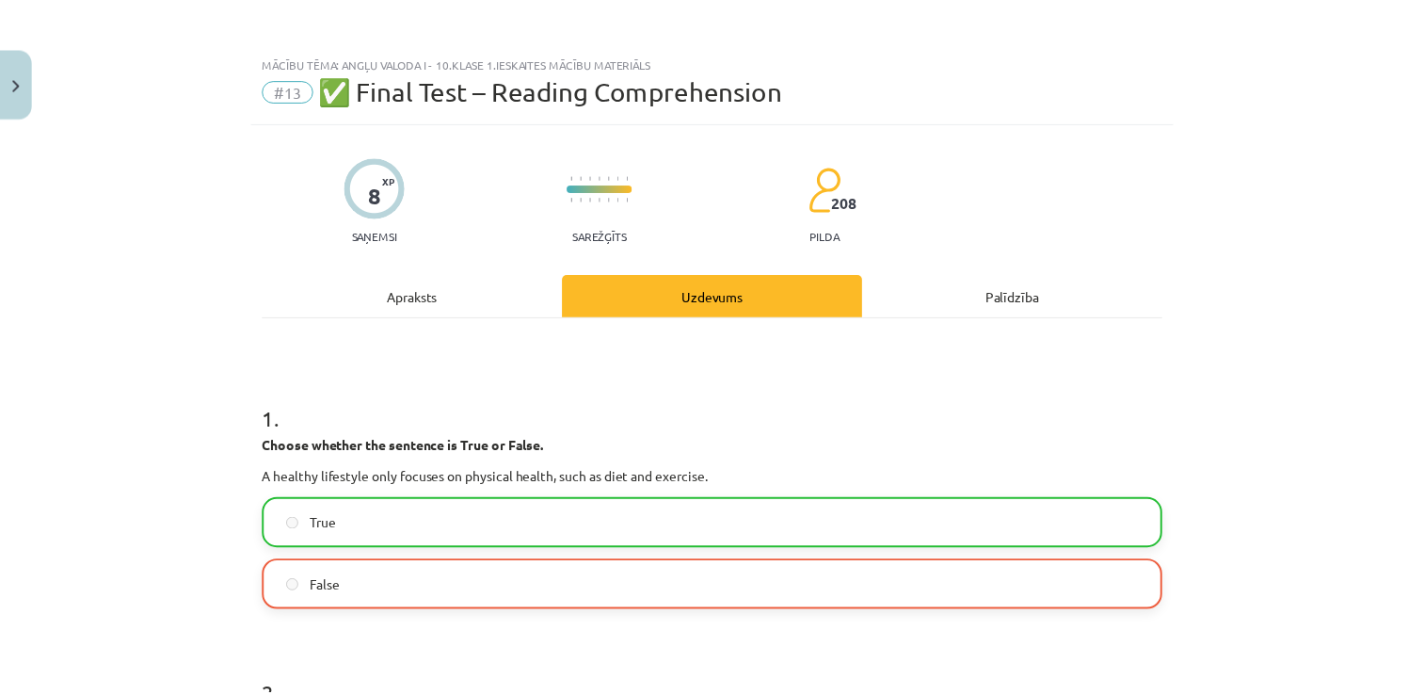
scroll to position [0, 0]
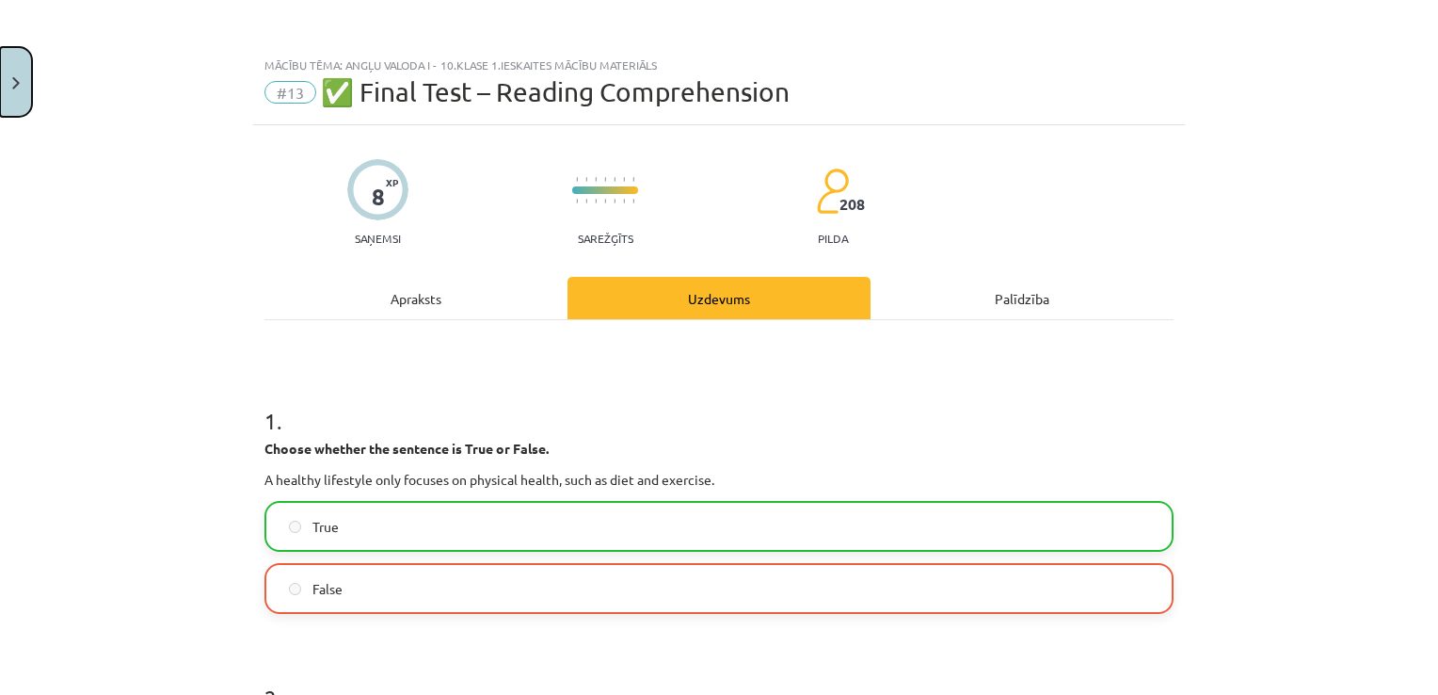
click at [17, 81] on img "Close" at bounding box center [16, 83] width 8 height 12
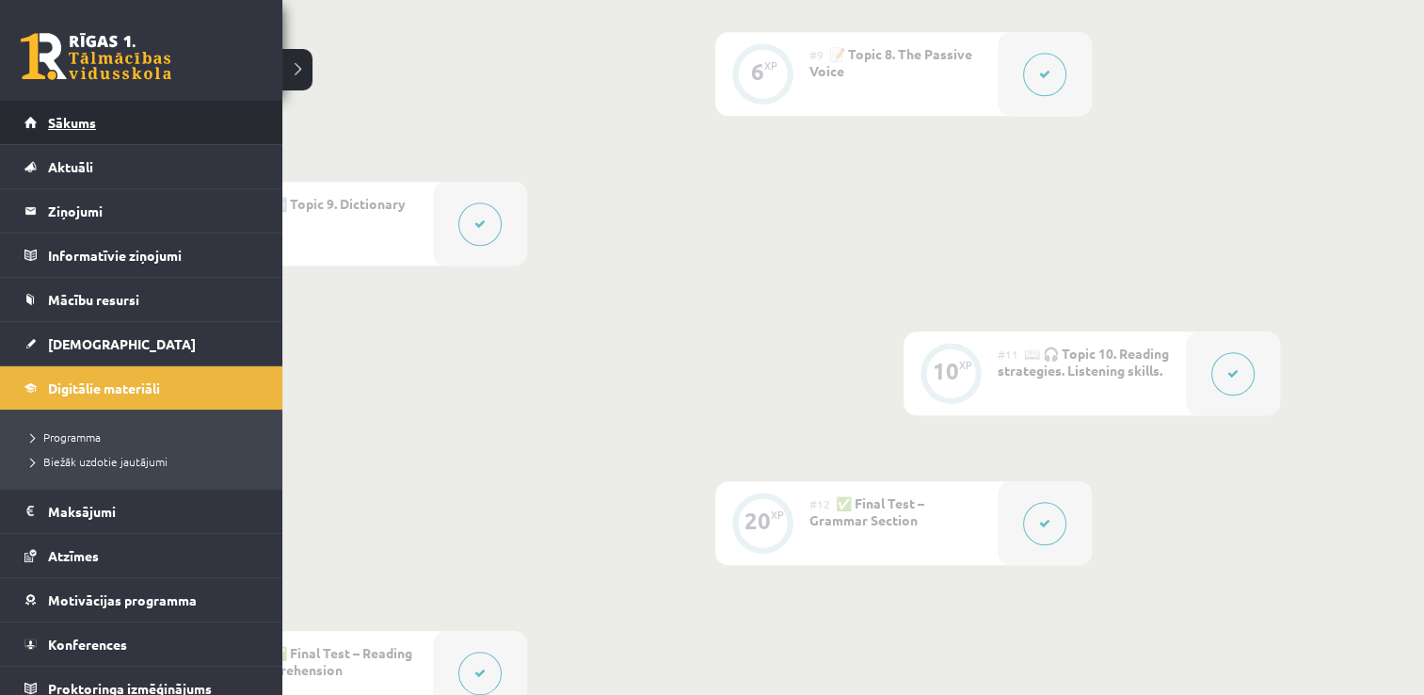
click at [104, 127] on link "Sākums" at bounding box center [141, 122] width 234 height 43
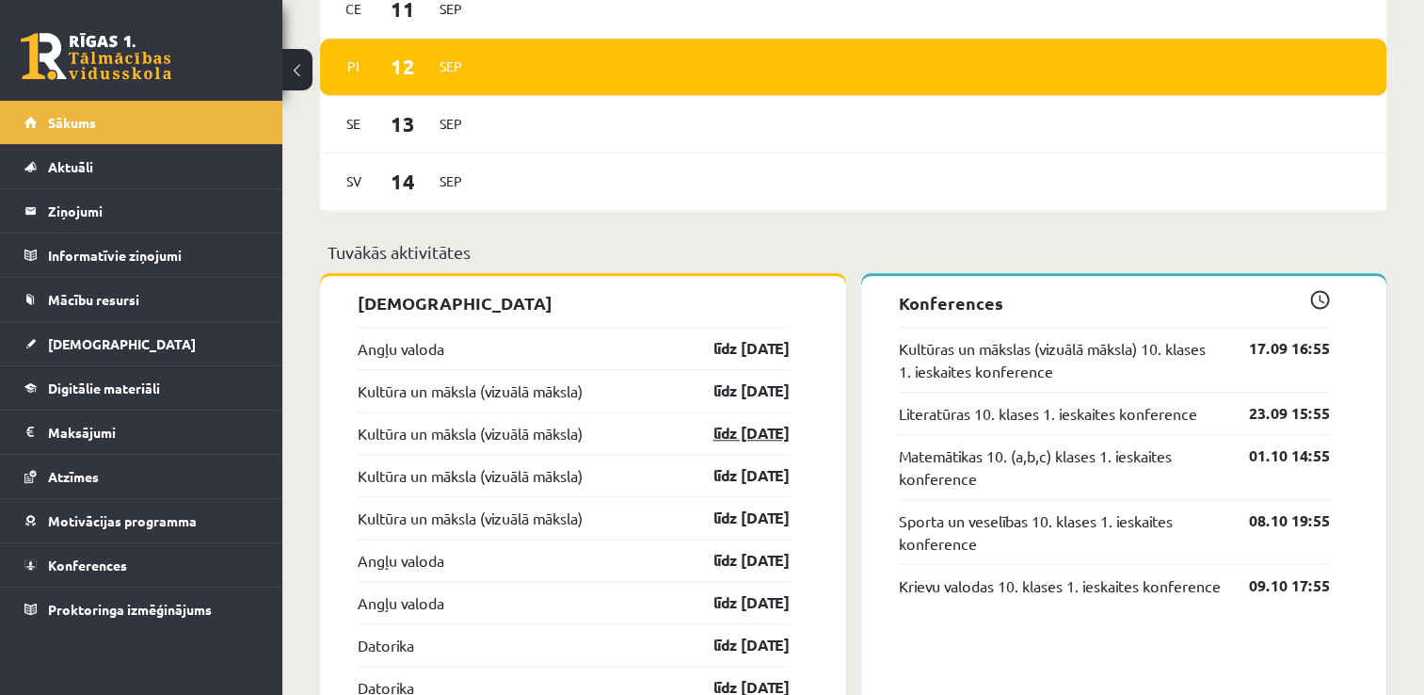
scroll to position [1506, 0]
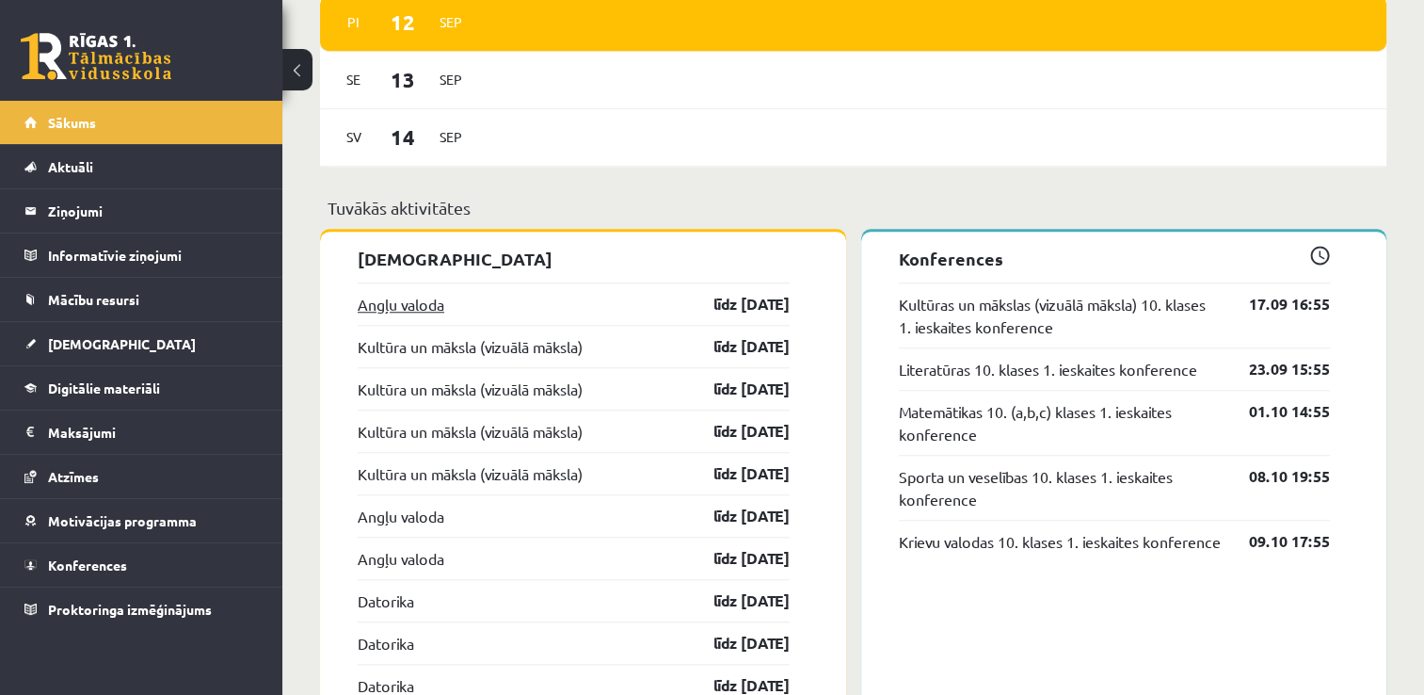
click at [416, 311] on link "Angļu valoda" at bounding box center [401, 304] width 87 height 23
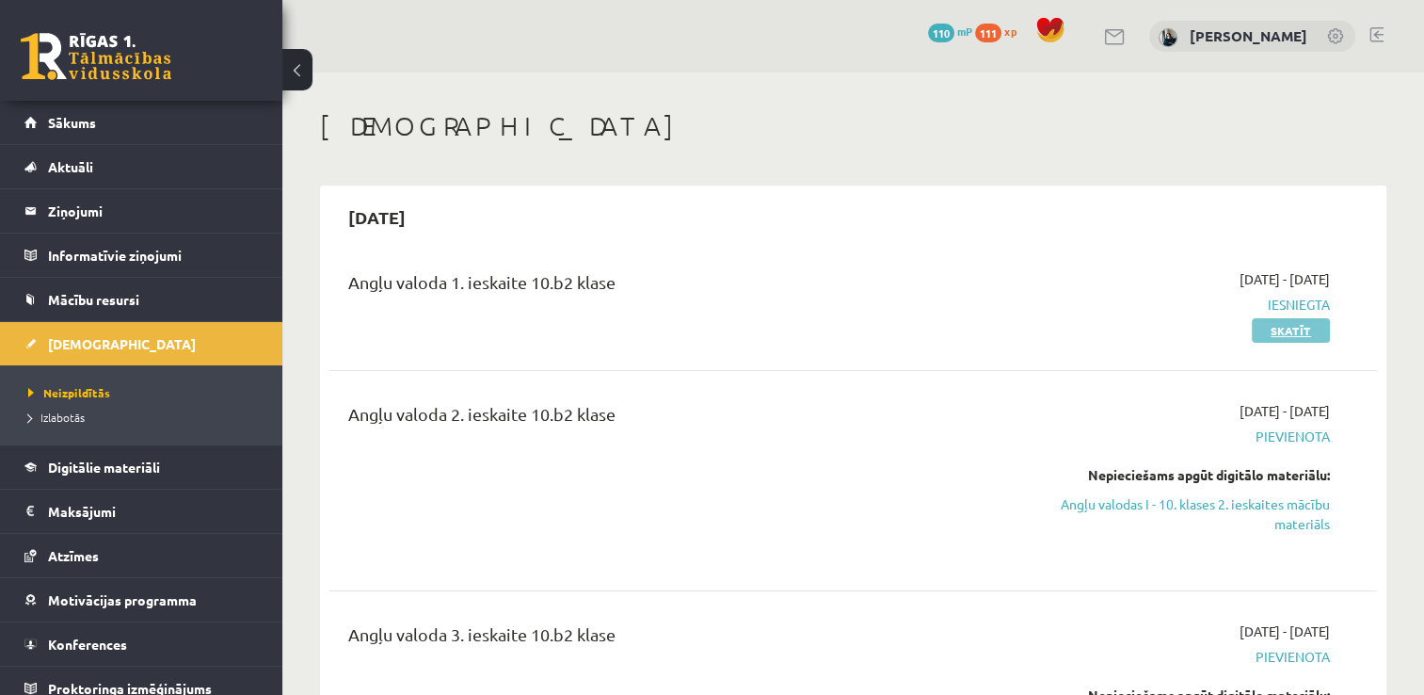
click at [1281, 332] on link "Skatīt" at bounding box center [1291, 330] width 78 height 24
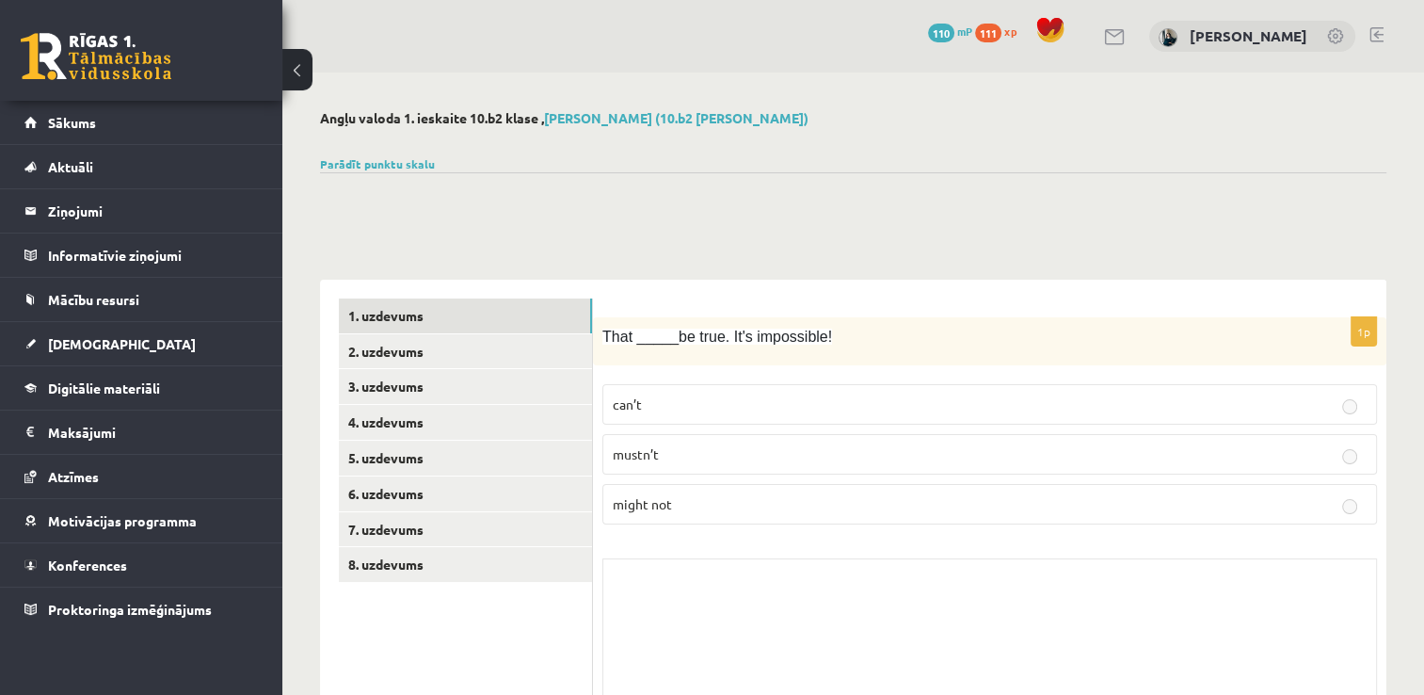
click at [297, 72] on button at bounding box center [297, 69] width 30 height 41
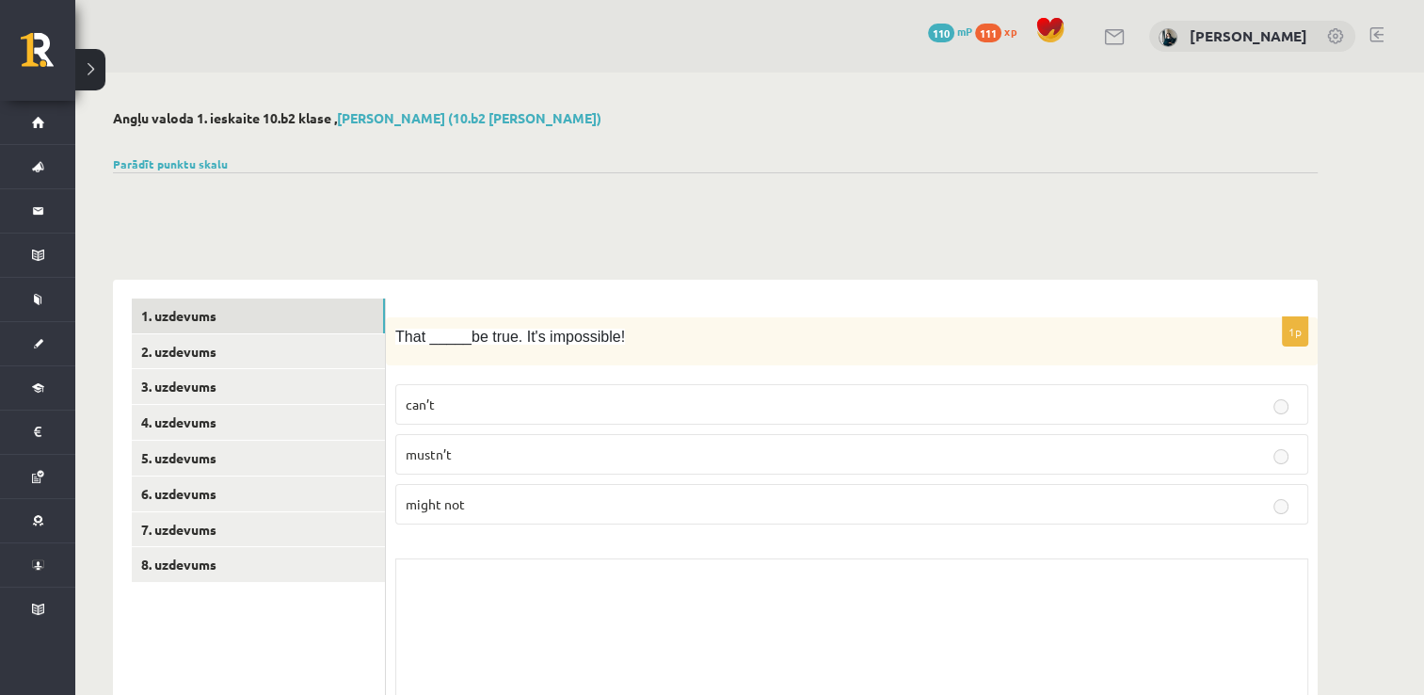
click at [87, 70] on button at bounding box center [90, 69] width 30 height 41
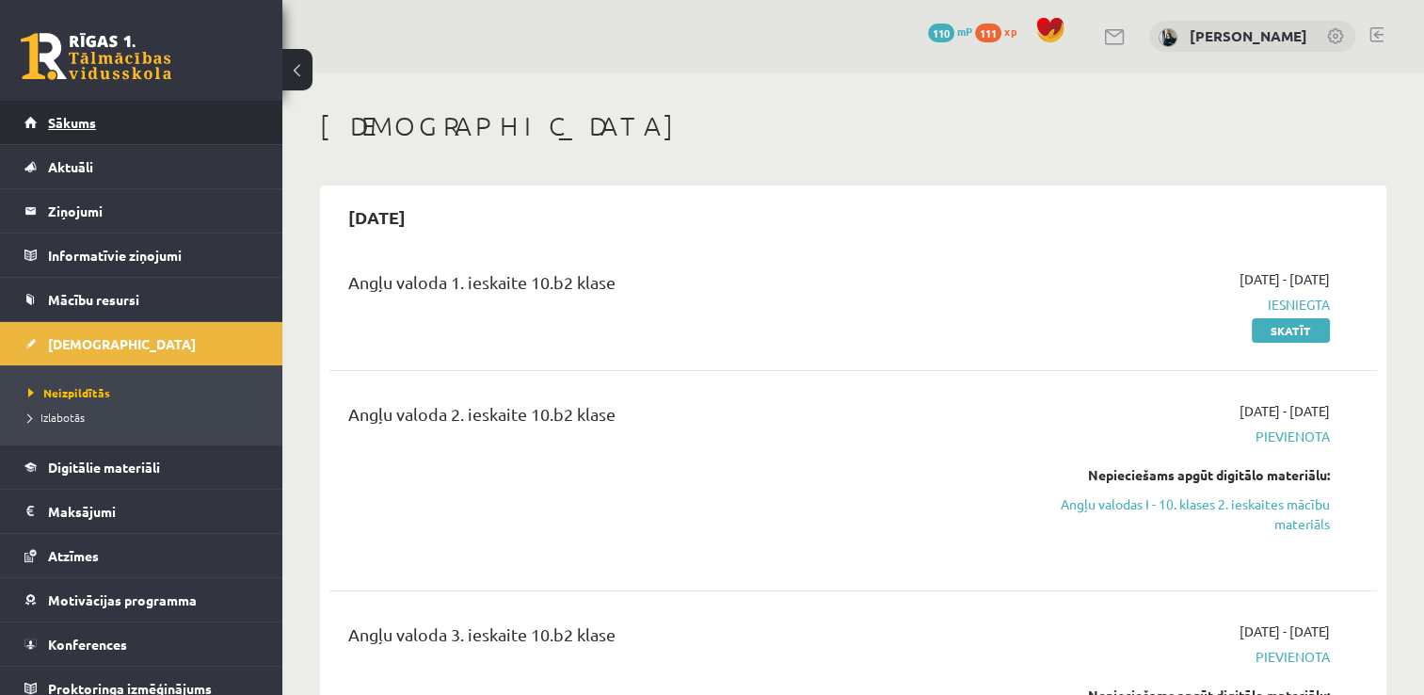
click at [117, 131] on link "Sākums" at bounding box center [141, 122] width 234 height 43
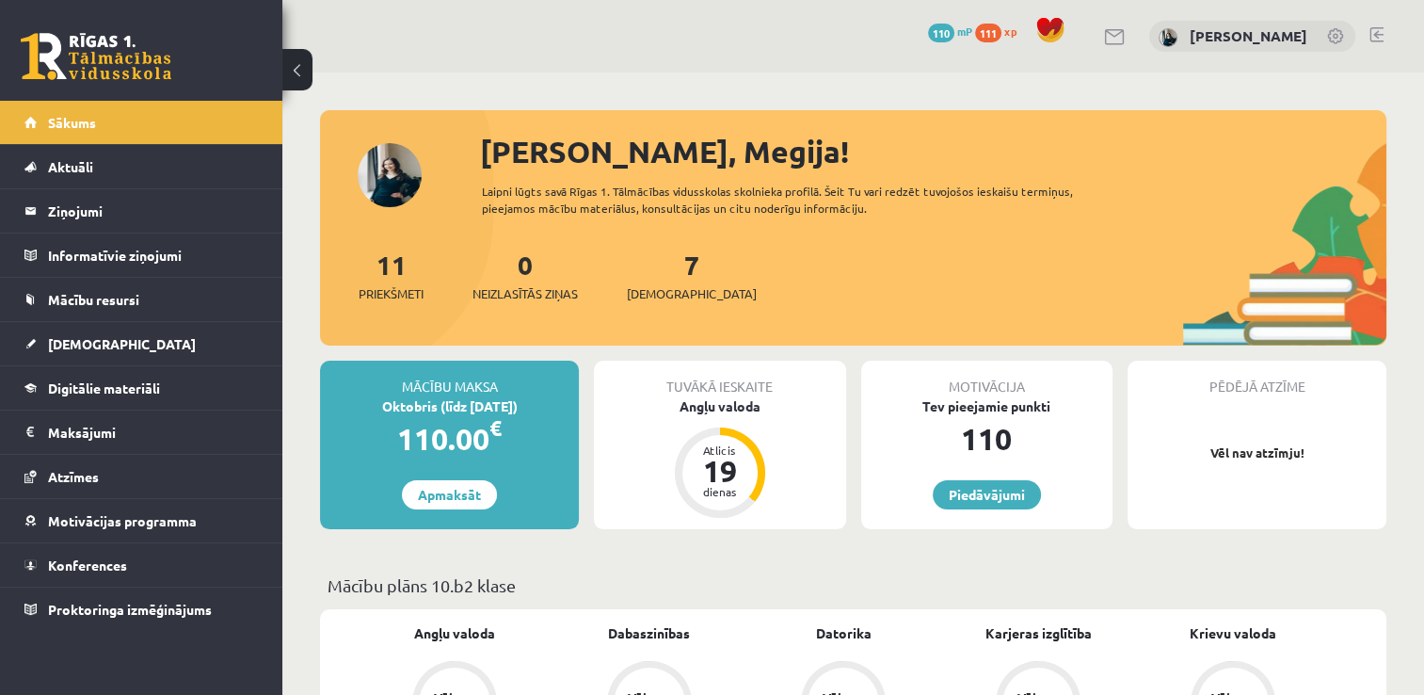
click at [1374, 30] on link at bounding box center [1377, 34] width 14 height 15
